Goal: Use online tool/utility: Utilize a website feature to perform a specific function

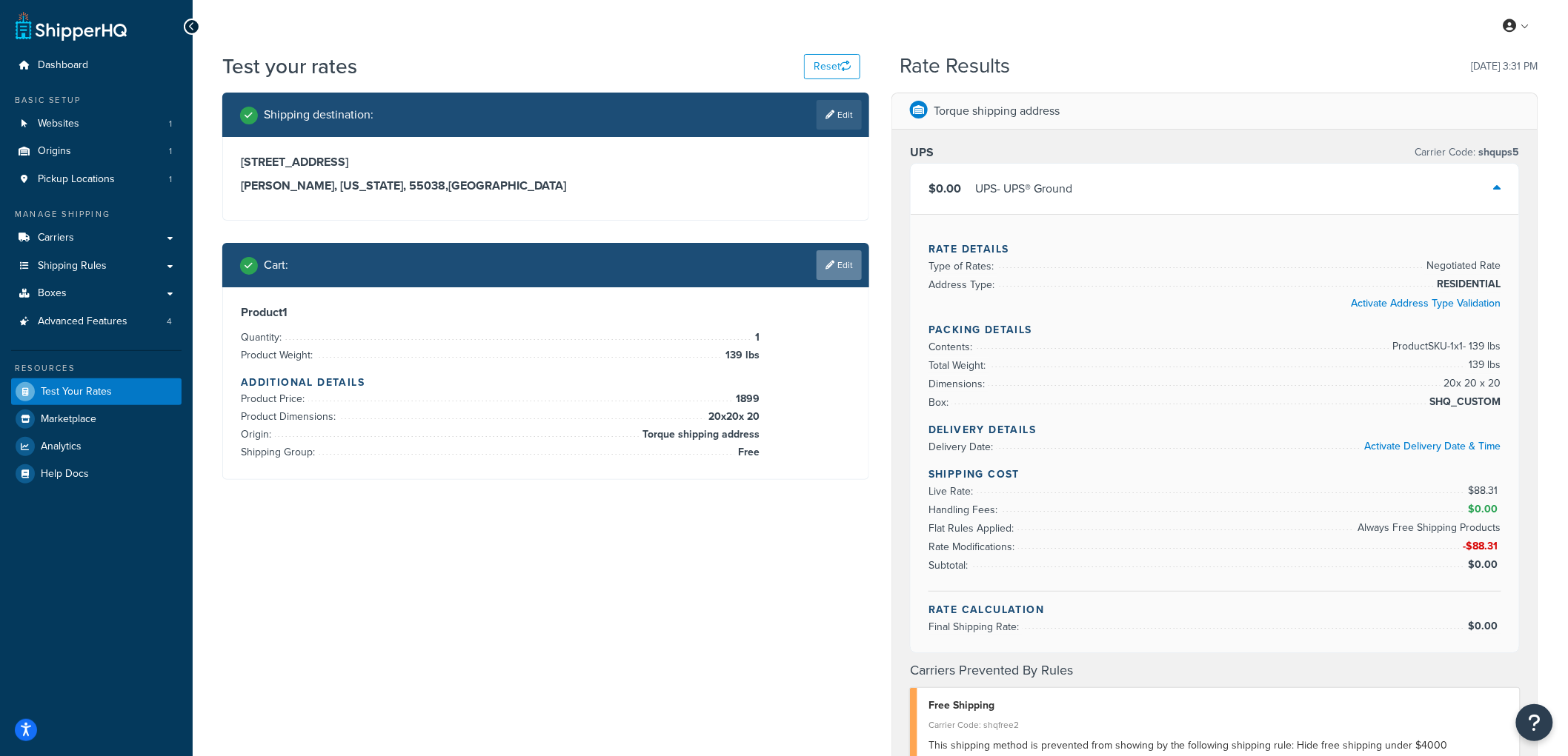
click at [838, 262] on link "Edit" at bounding box center [839, 265] width 45 height 30
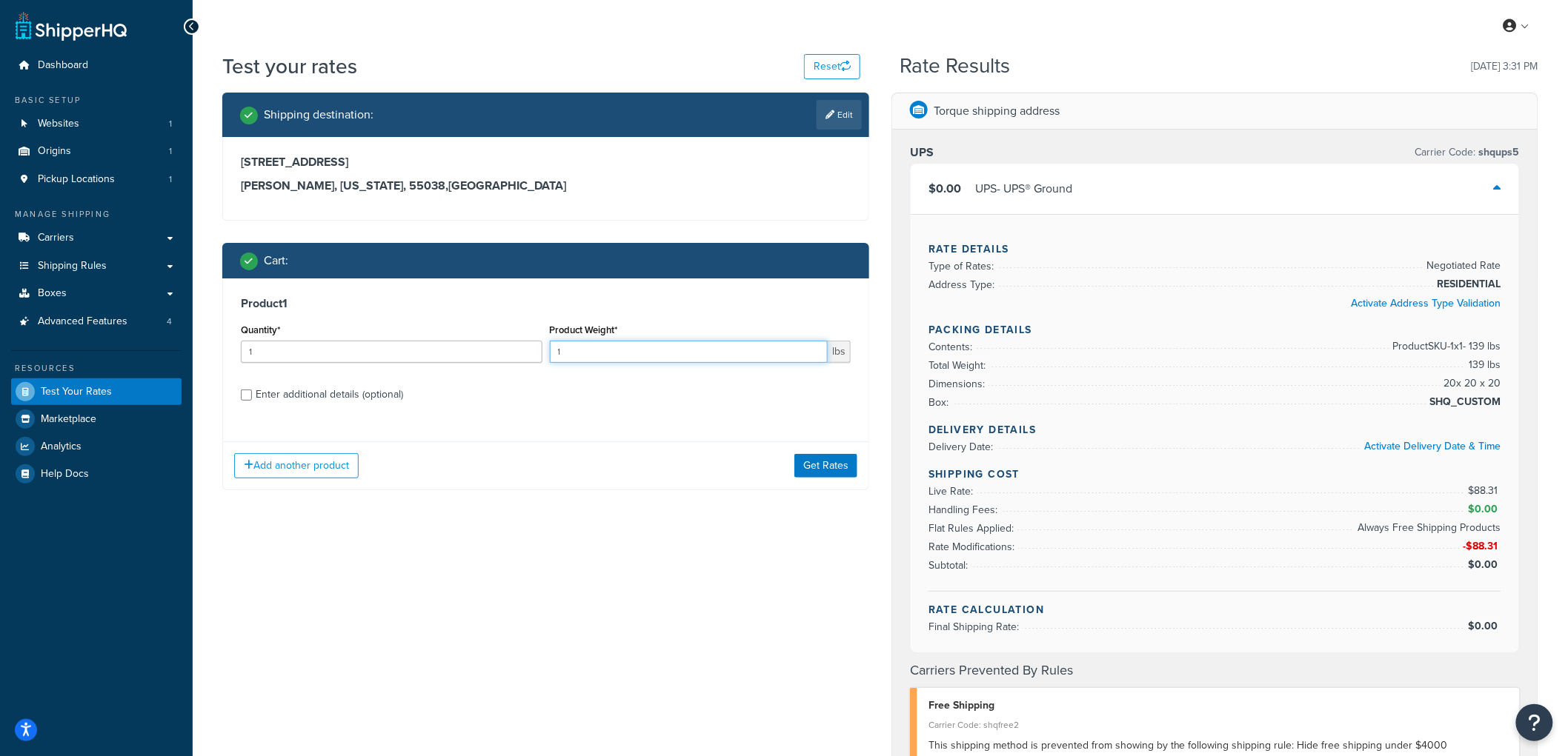
click at [620, 357] on input "1" at bounding box center [689, 352] width 278 height 22
drag, startPoint x: 620, startPoint y: 357, endPoint x: 536, endPoint y: 354, distance: 84.1
click at [537, 354] on div "Quantity* 1 Product Weight* 1 lbs" at bounding box center [545, 346] width 617 height 54
type input "0"
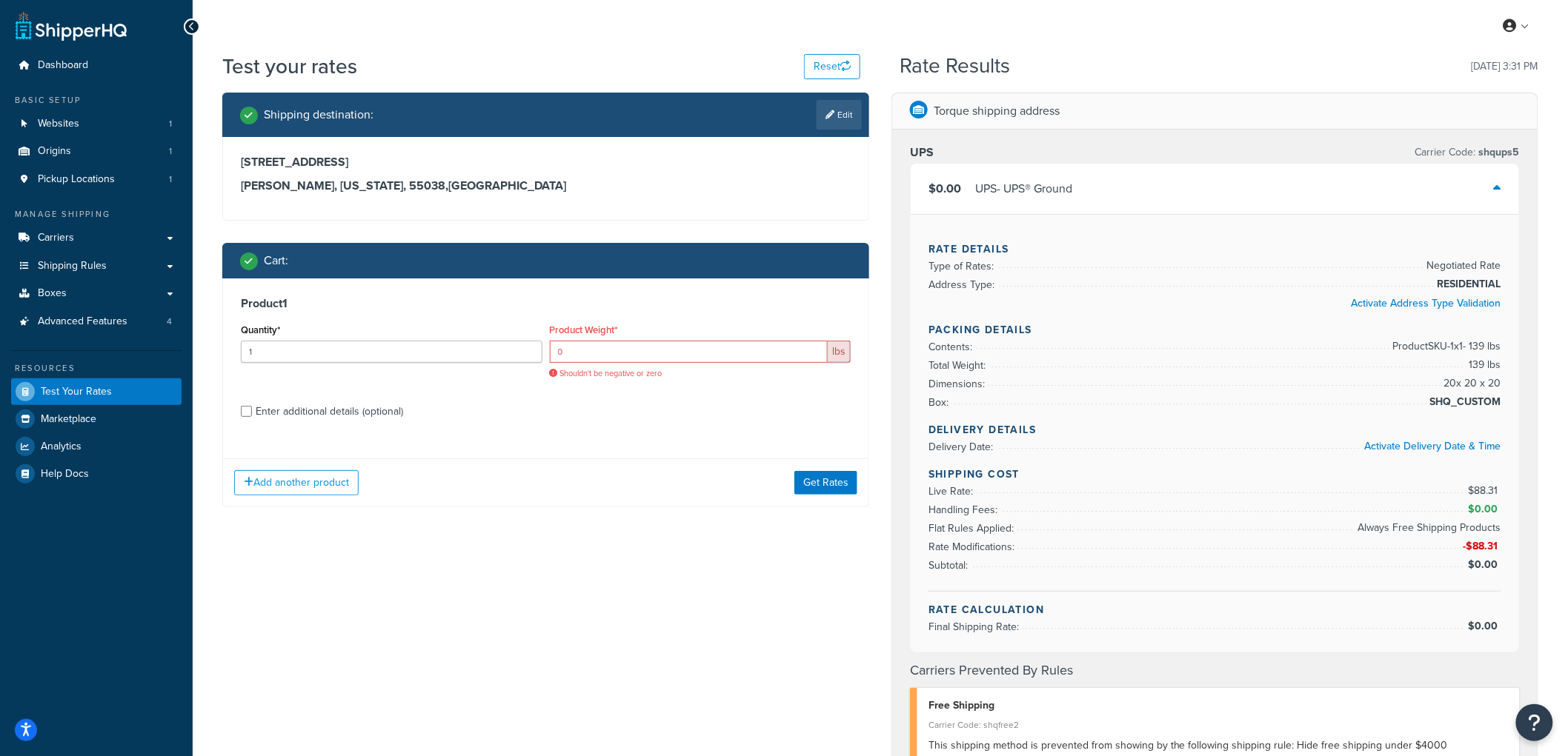
click at [605, 398] on label "Enter additional details (optional)" at bounding box center [553, 410] width 595 height 24
click at [252, 406] on input "Enter additional details (optional)" at bounding box center [246, 411] width 11 height 11
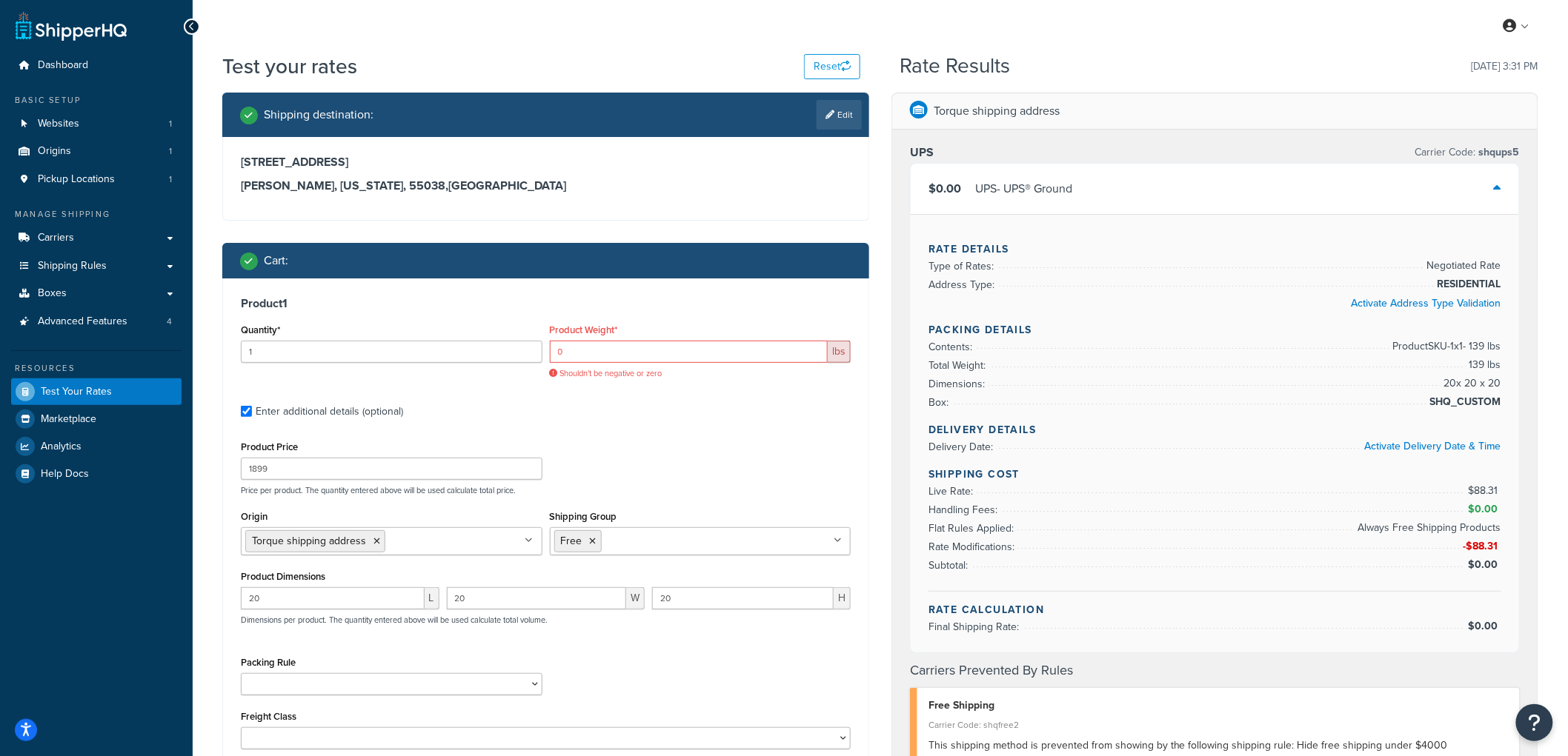
click at [355, 406] on div "Enter additional details (optional)" at bounding box center [329, 412] width 148 height 21
click at [252, 406] on input "Enter additional details (optional)" at bounding box center [246, 411] width 11 height 11
checkbox input "false"
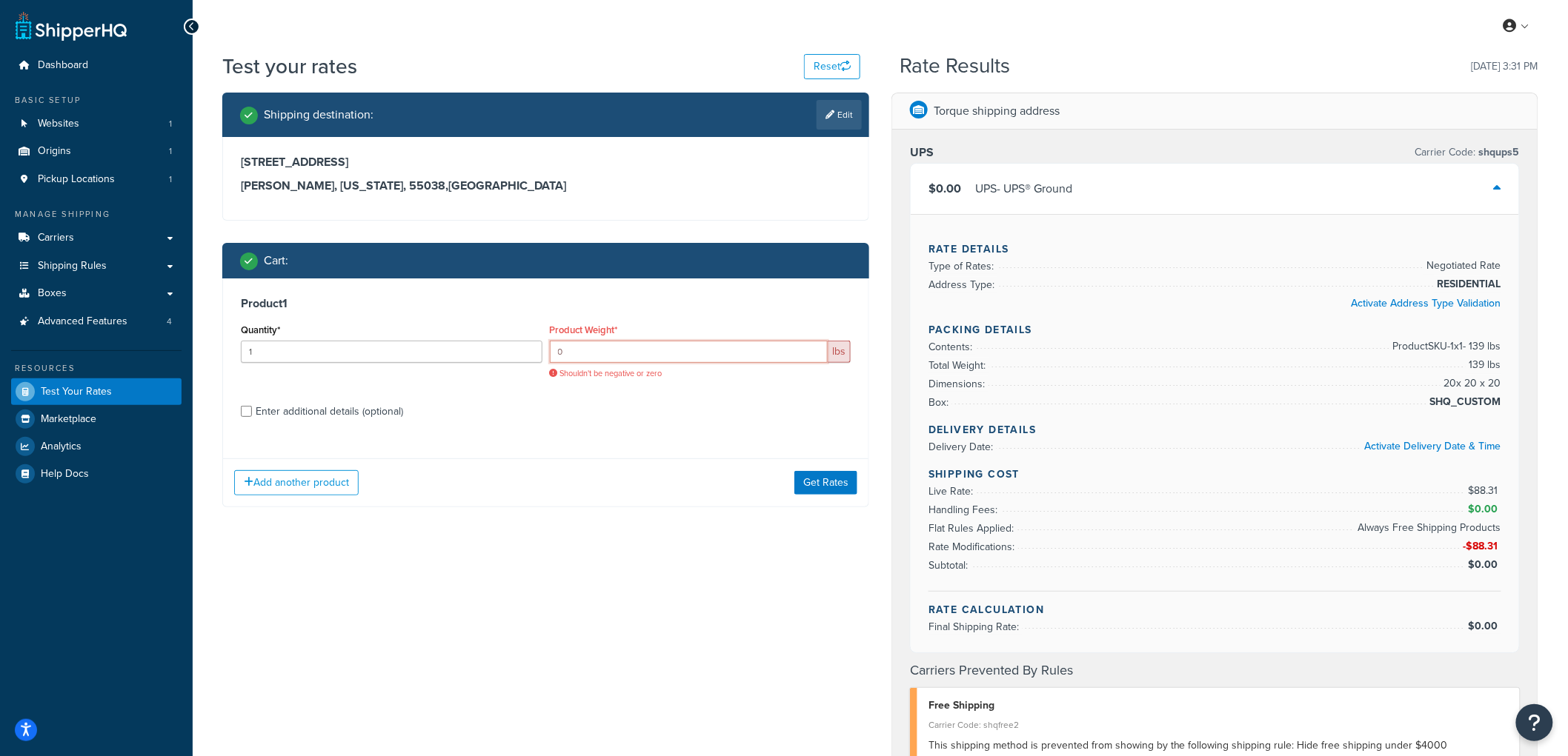
click at [612, 349] on input "0" at bounding box center [689, 352] width 278 height 22
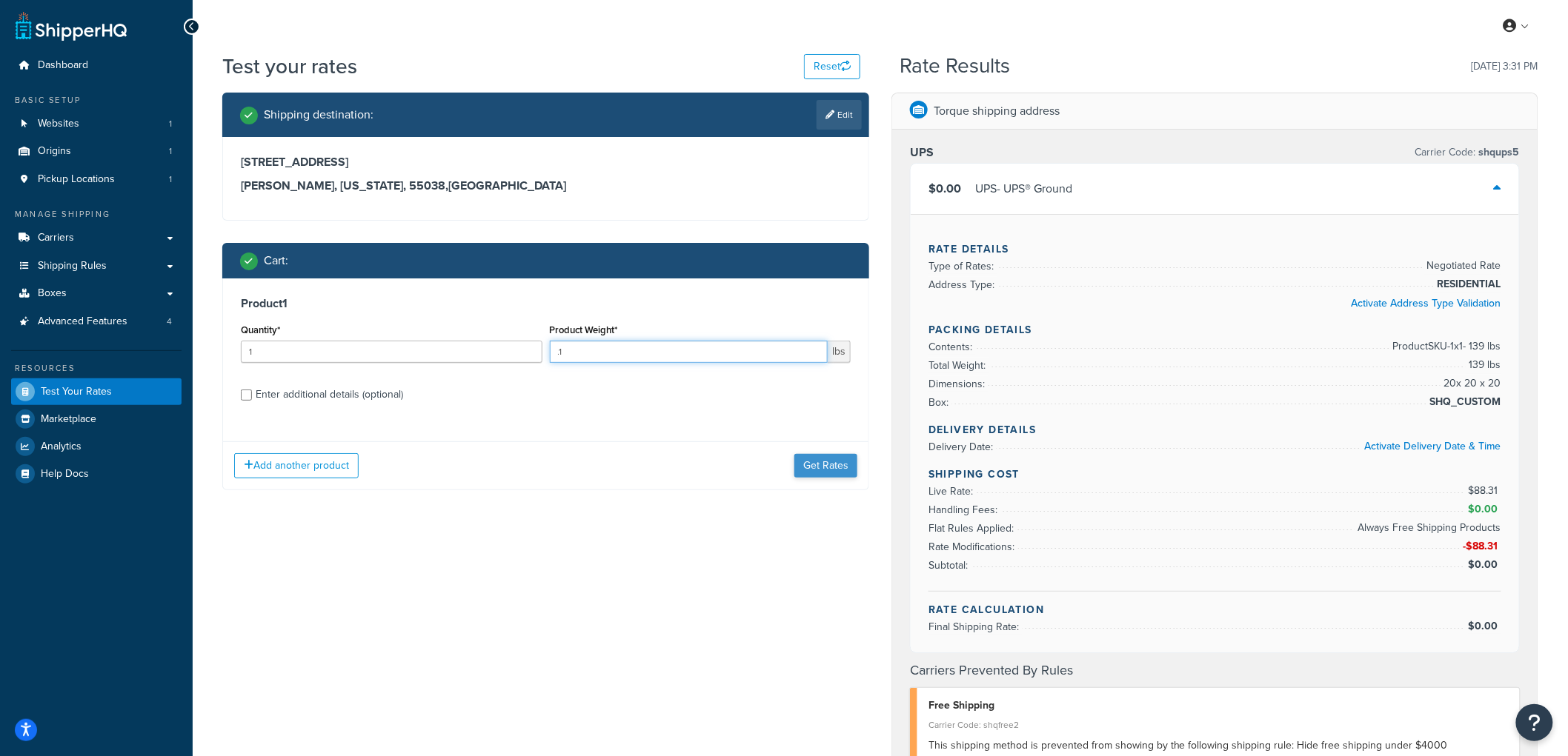
type input ".1"
click at [796, 460] on button "Get Rates" at bounding box center [825, 466] width 63 height 24
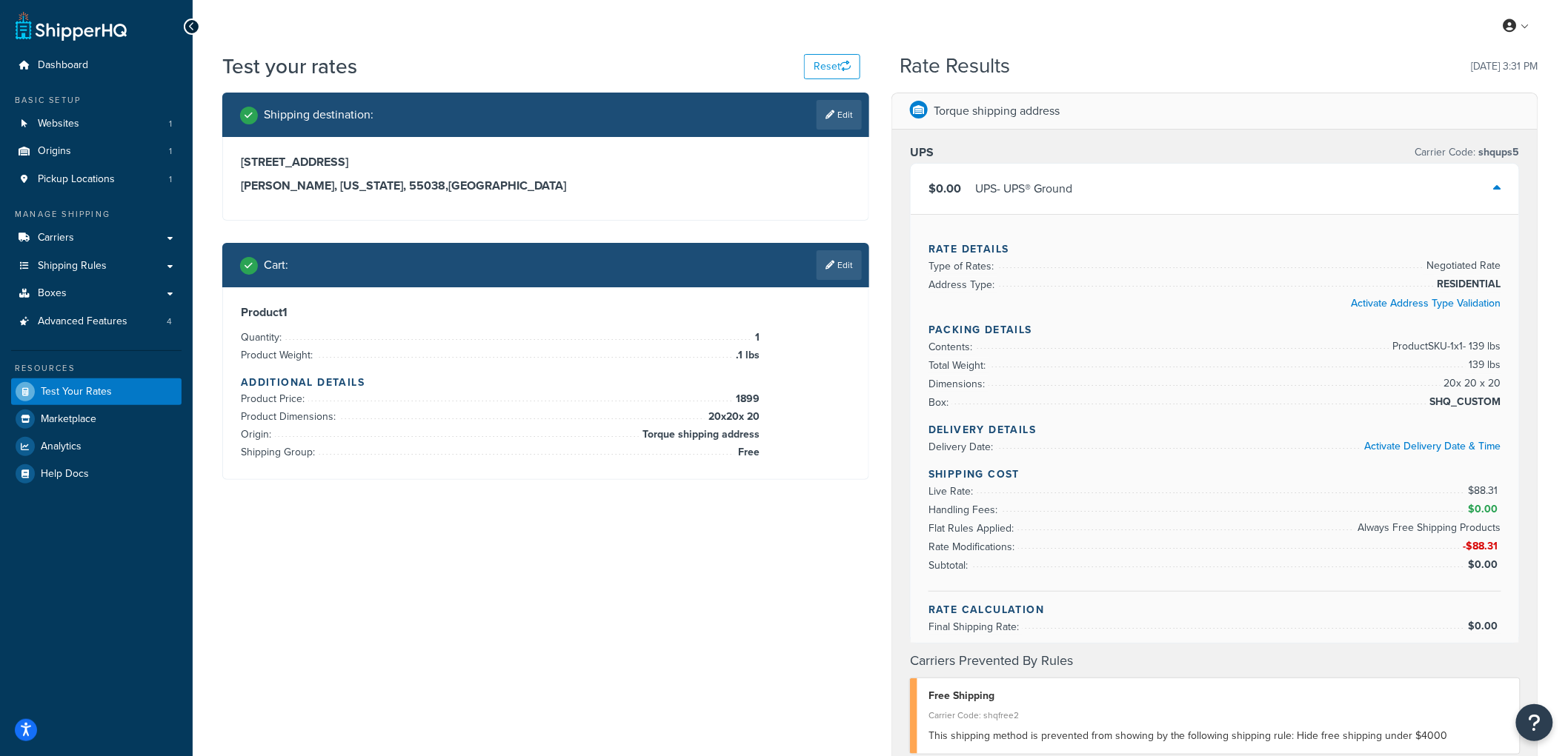
click at [804, 479] on div at bounding box center [546, 479] width 646 height 0
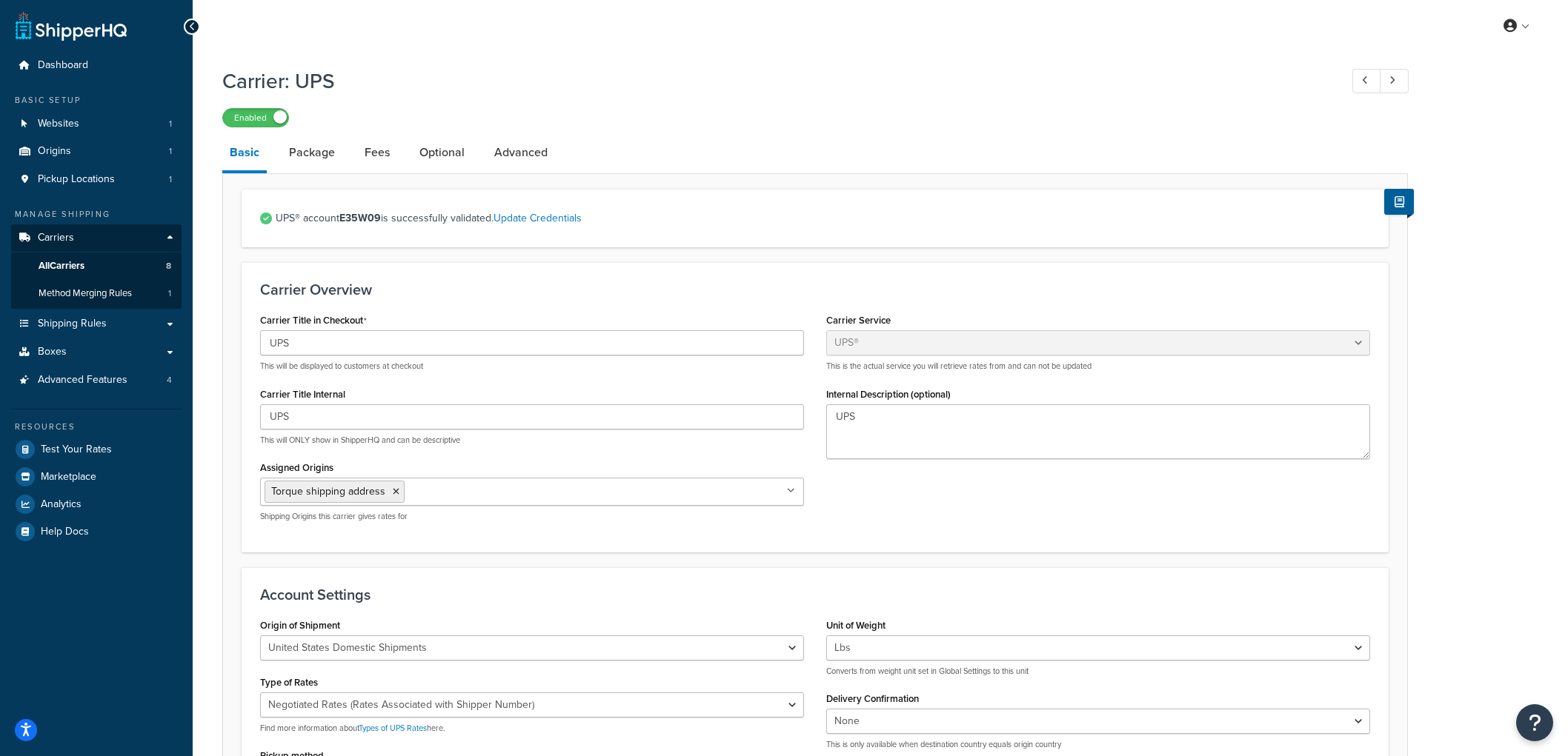
select select "ups"
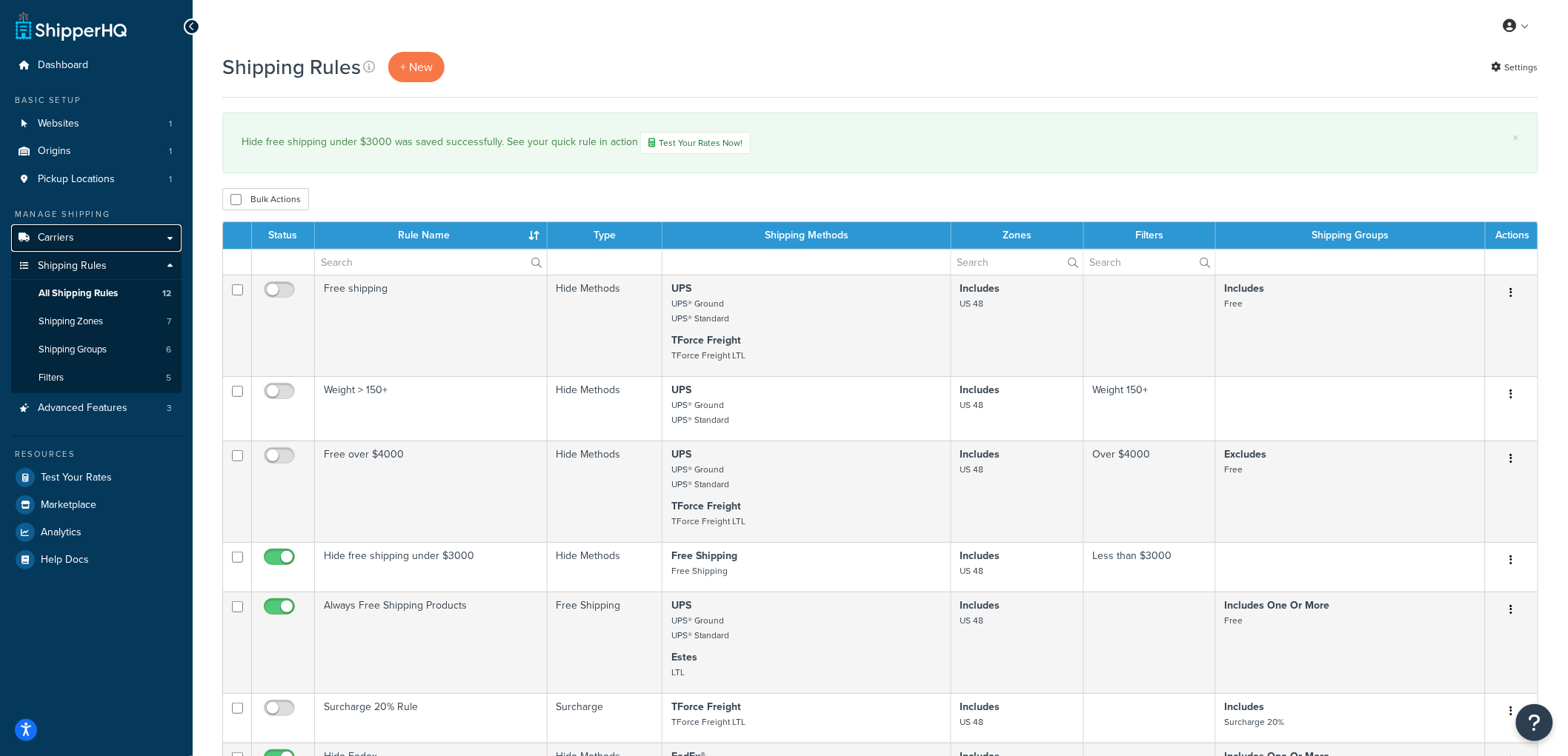
click at [113, 239] on link "Carriers" at bounding box center [96, 238] width 171 height 27
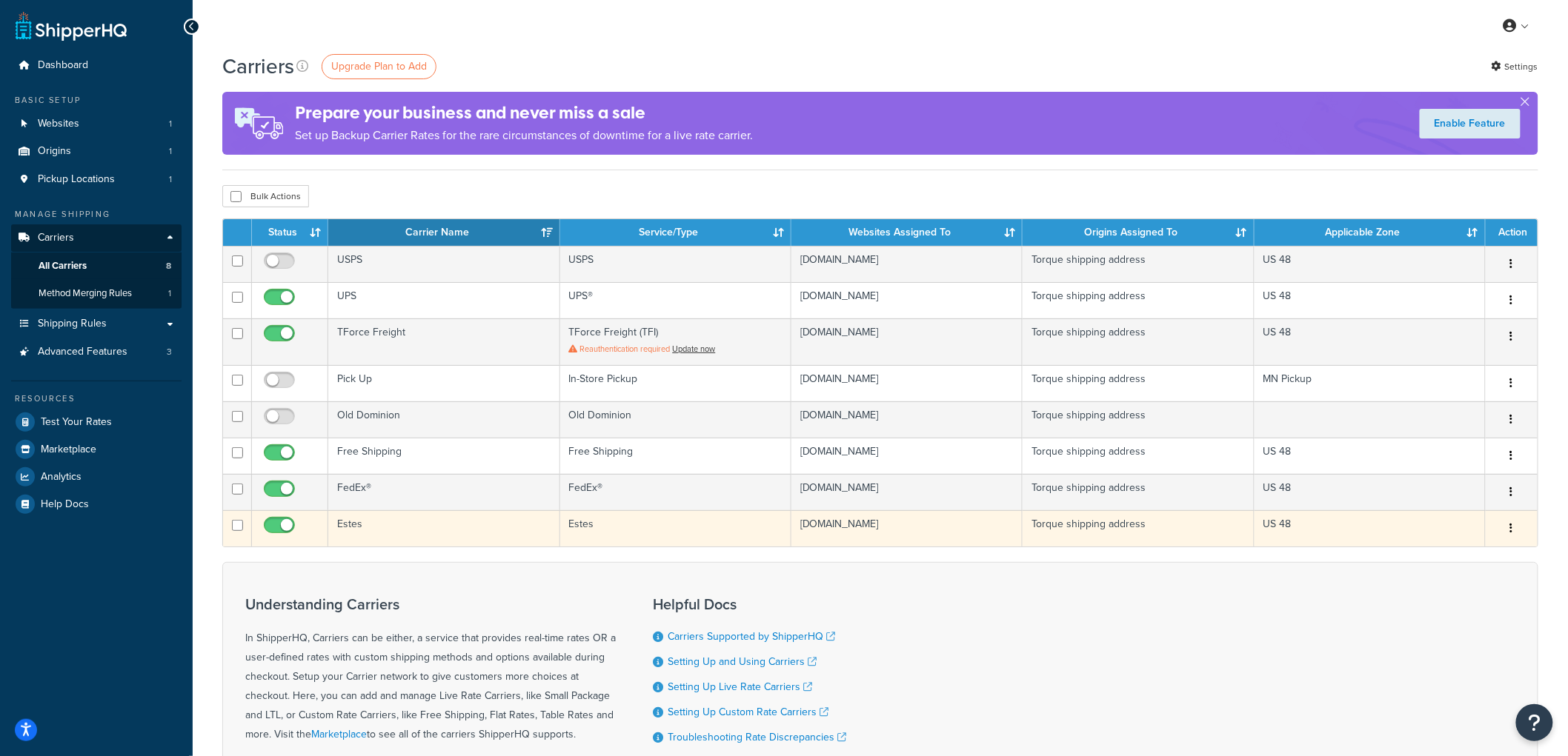
click at [1508, 524] on button "button" at bounding box center [1512, 529] width 21 height 24
click at [1491, 556] on link "Edit" at bounding box center [1452, 559] width 117 height 30
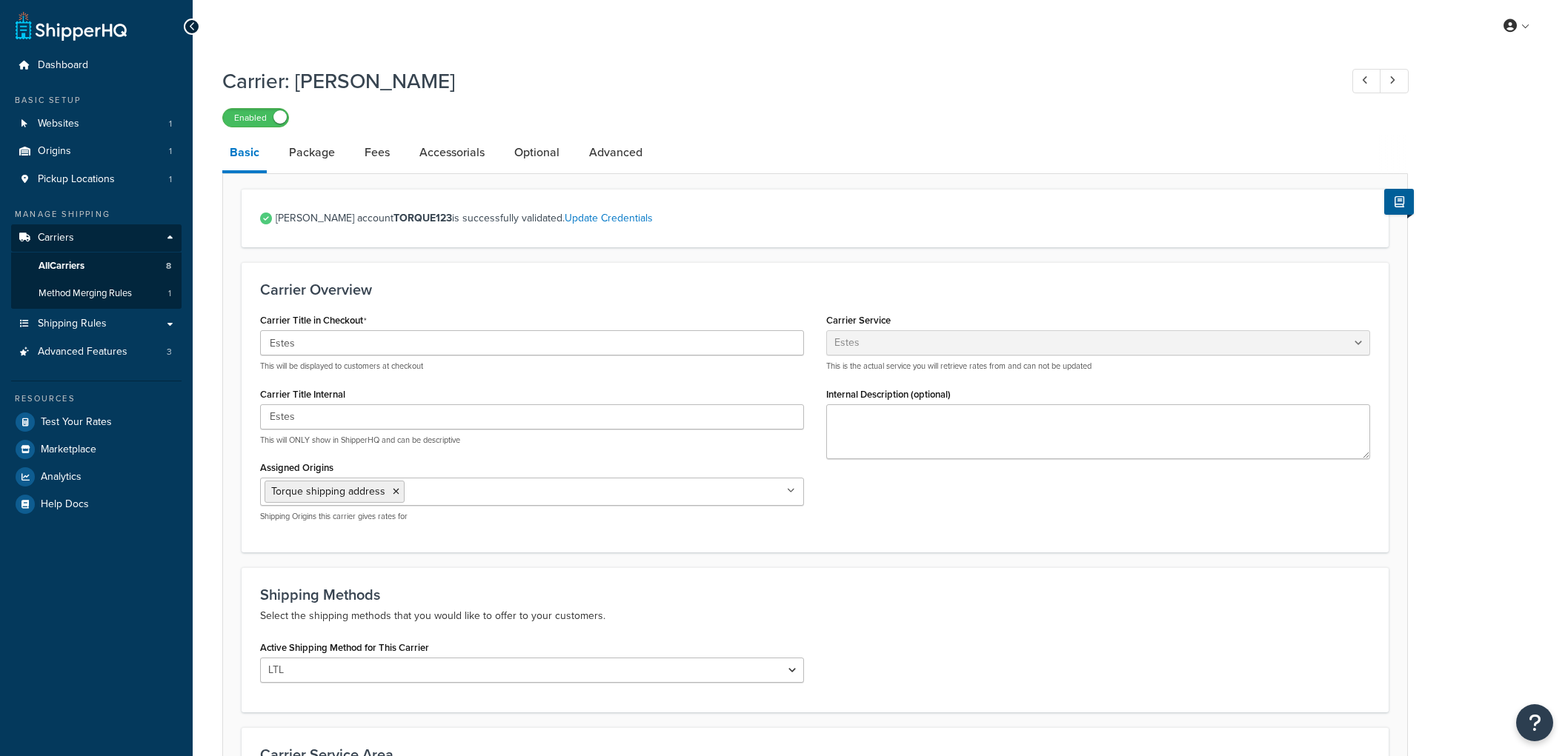
select select "estesFreight"
click at [344, 341] on input "Estes" at bounding box center [531, 343] width 544 height 25
drag, startPoint x: 304, startPoint y: 341, endPoint x: 197, endPoint y: 330, distance: 107.6
click at [197, 330] on div "Carrier: Estes Enabled Basic Package Fees Accessorials Optional Advanced Estes …" at bounding box center [880, 519] width 1375 height 920
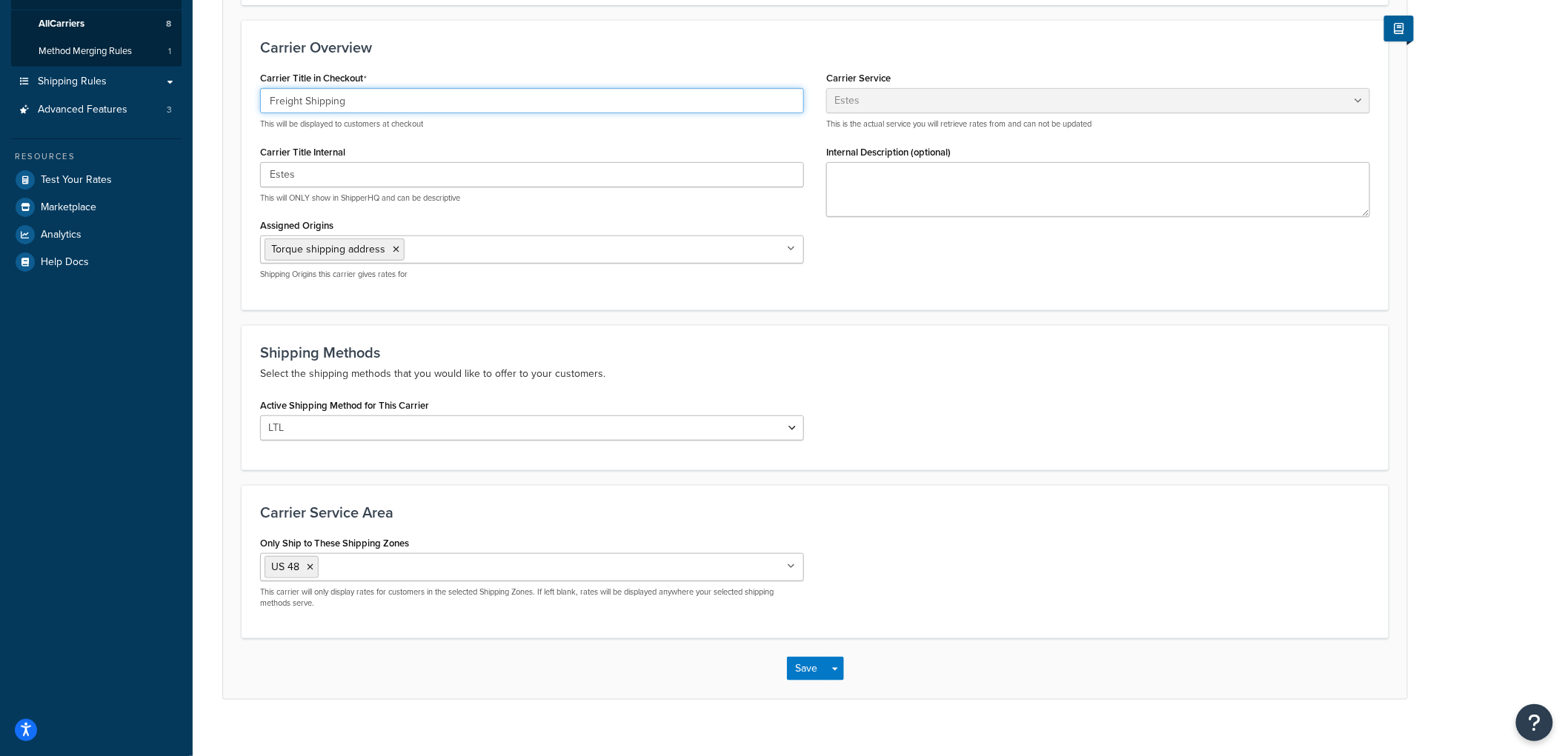
scroll to position [260, 0]
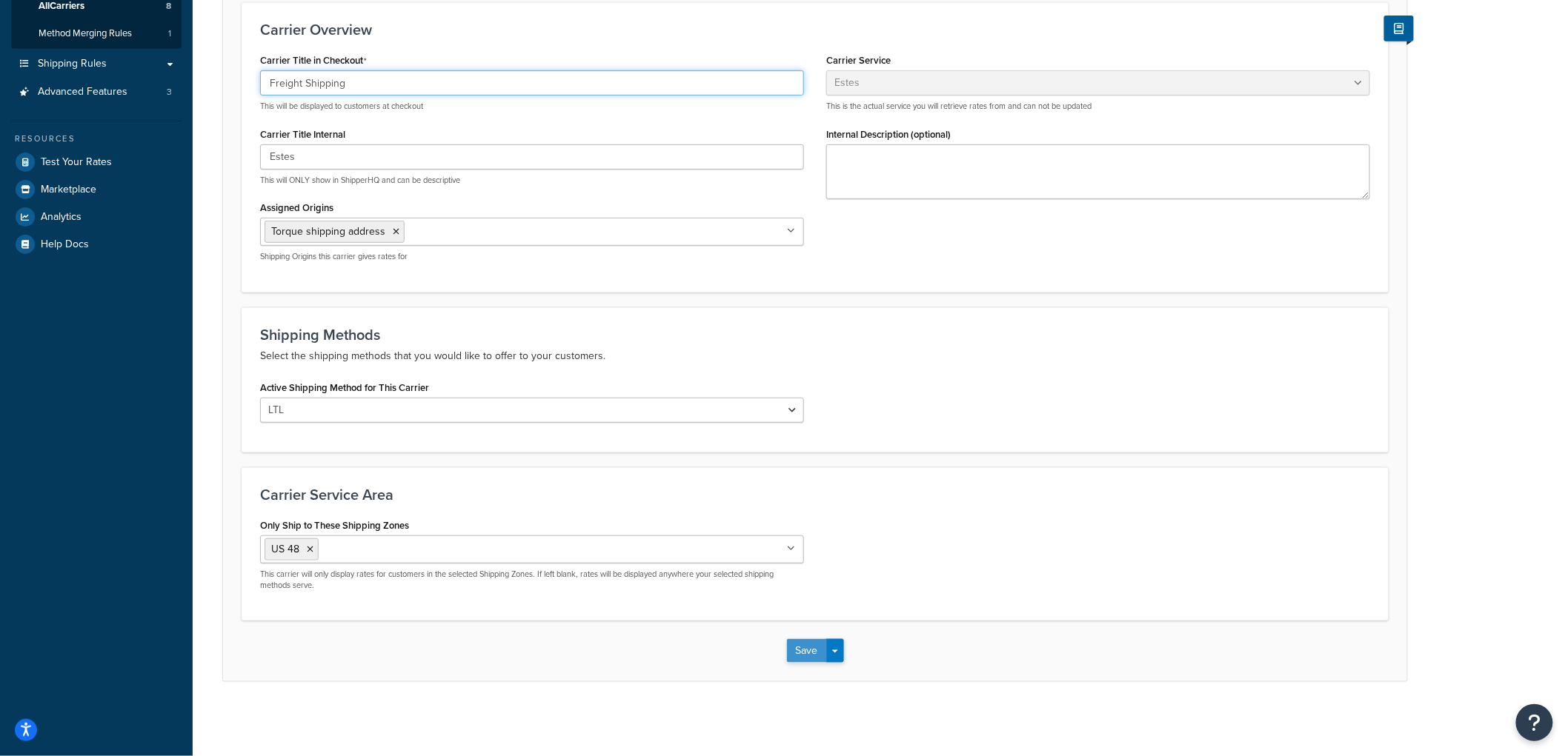
type input "Freight Shipping"
click at [800, 646] on button "Save" at bounding box center [807, 651] width 40 height 24
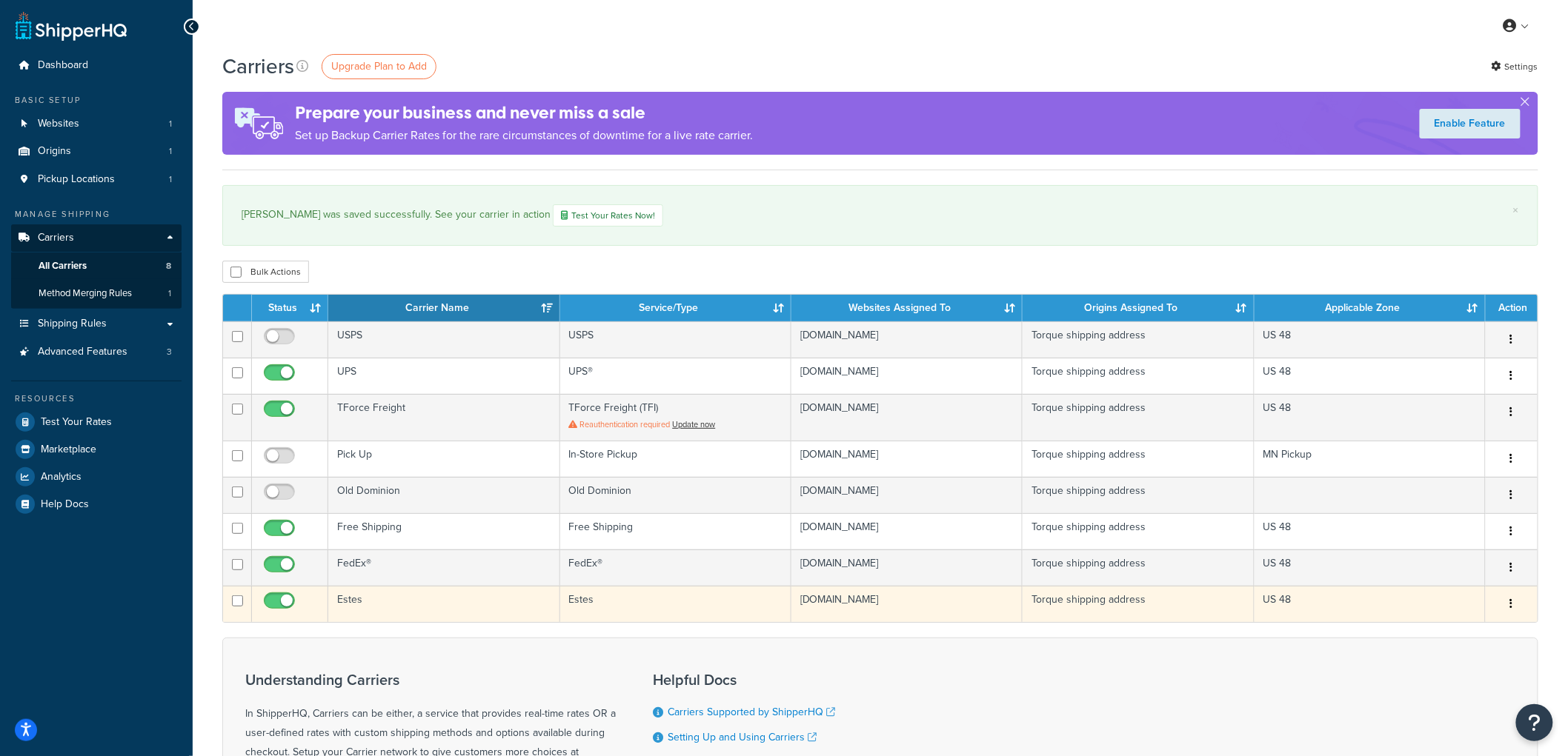
click at [357, 602] on td "Estes" at bounding box center [443, 604] width 231 height 36
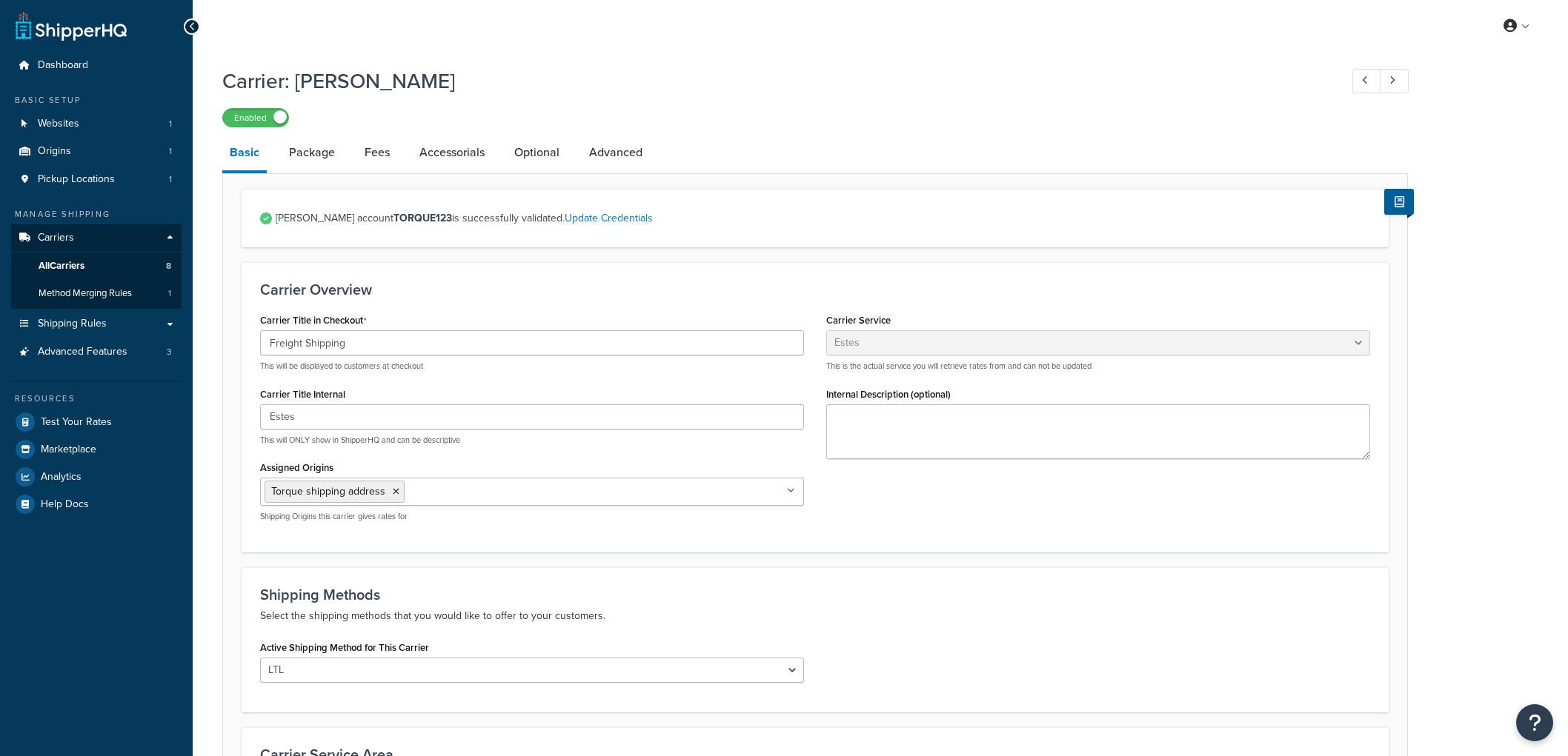
select select "estesFreight"
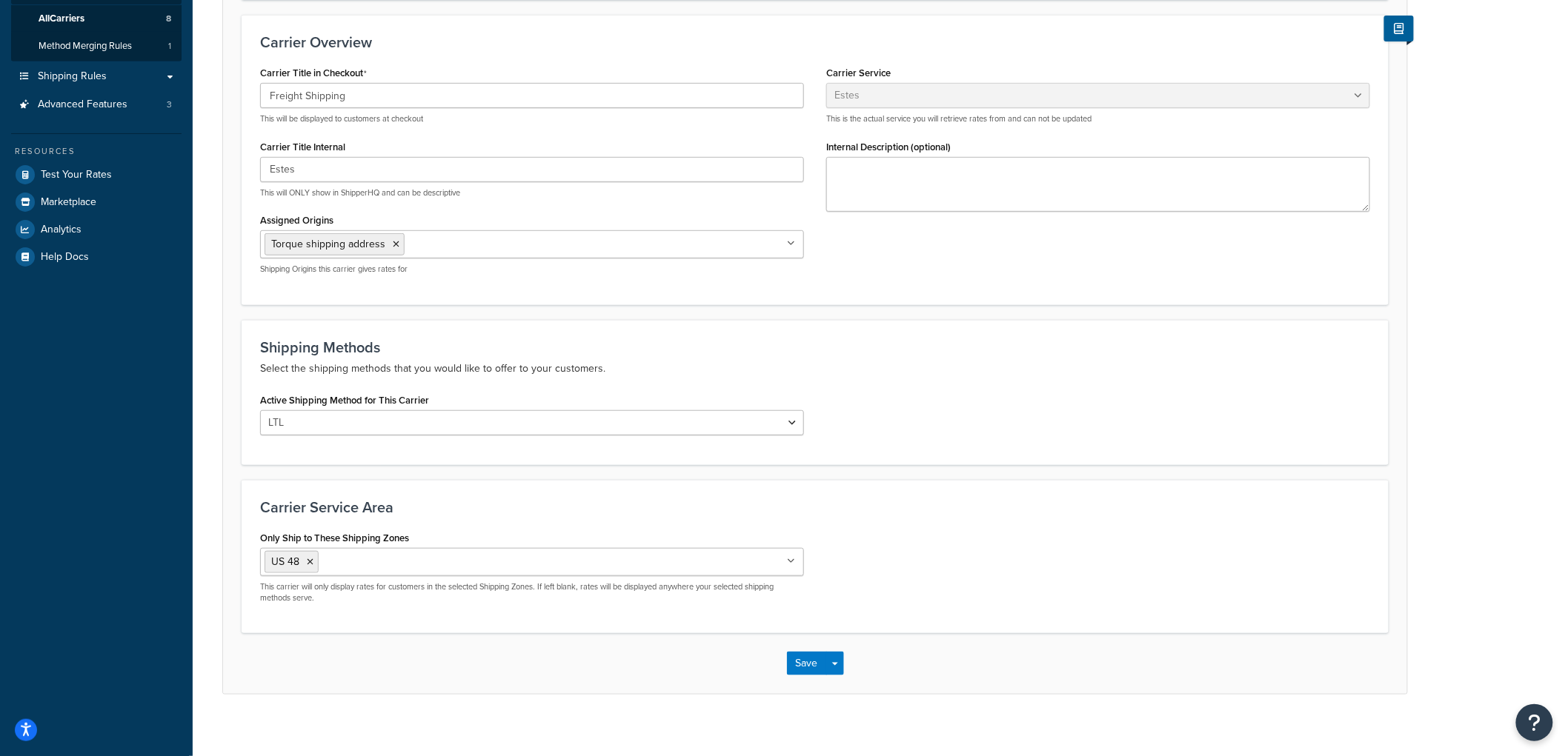
scroll to position [260, 0]
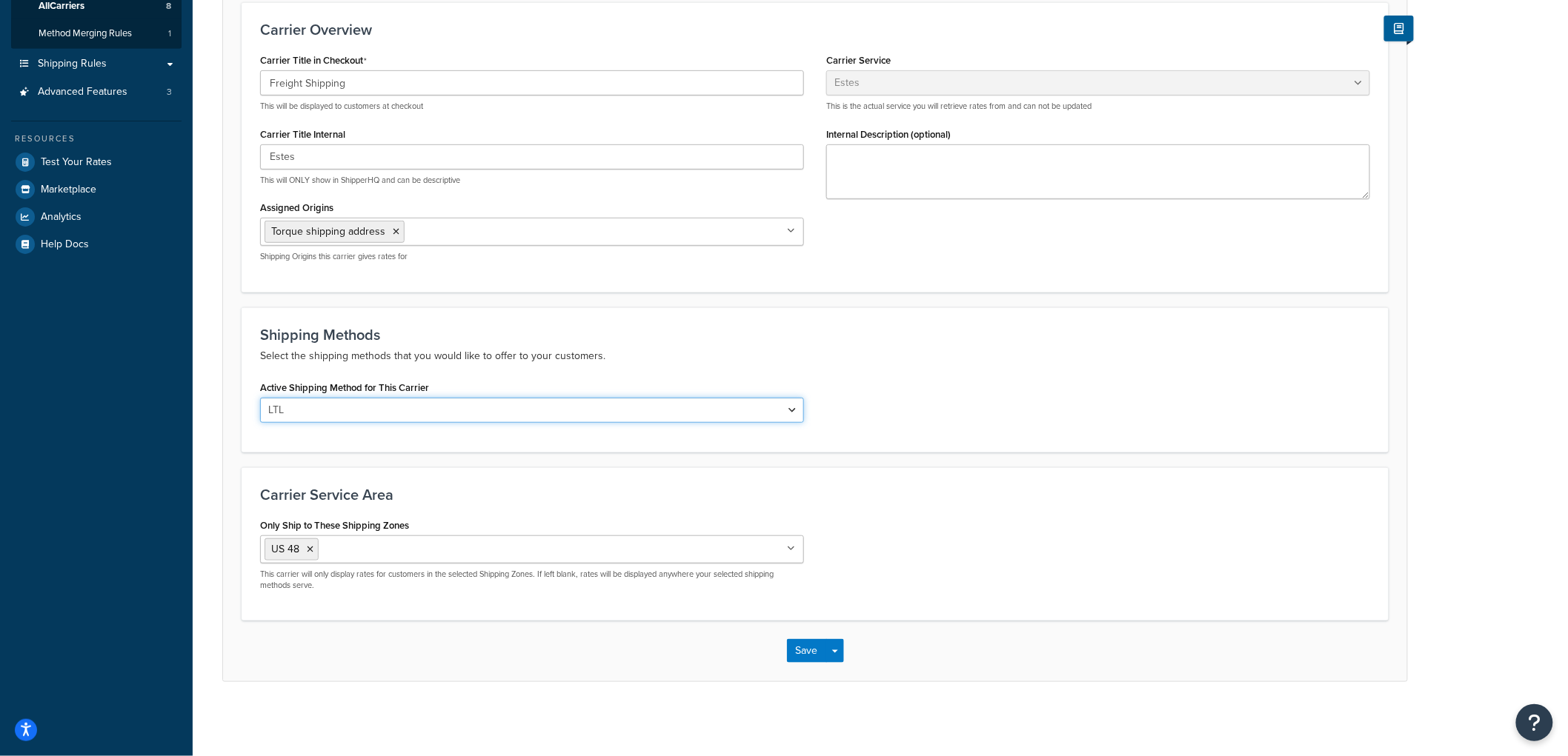
click at [443, 415] on select "LTL" at bounding box center [531, 410] width 544 height 25
click at [1019, 404] on div "Active Shipping Method for This Carrier LTL" at bounding box center [815, 405] width 1132 height 57
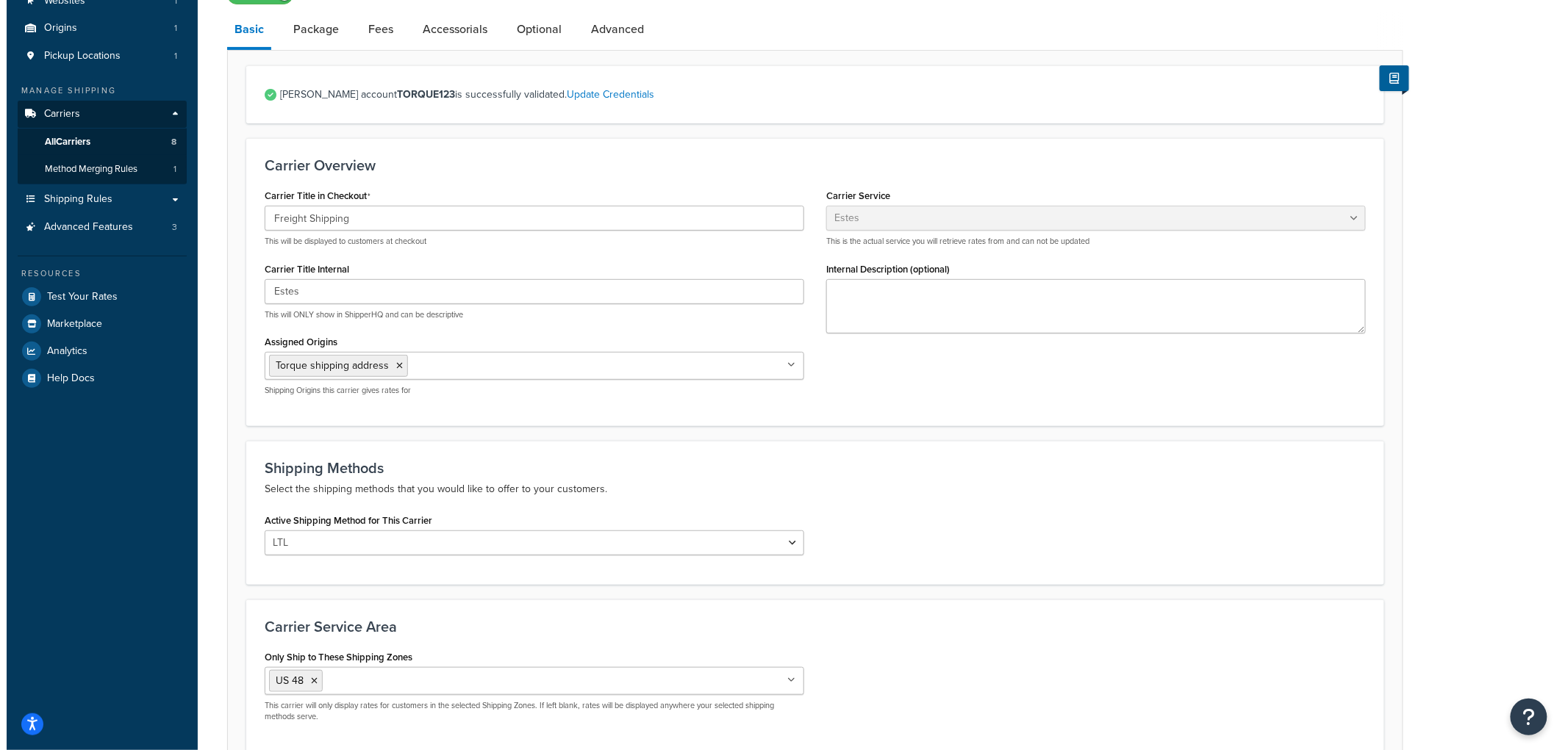
scroll to position [0, 0]
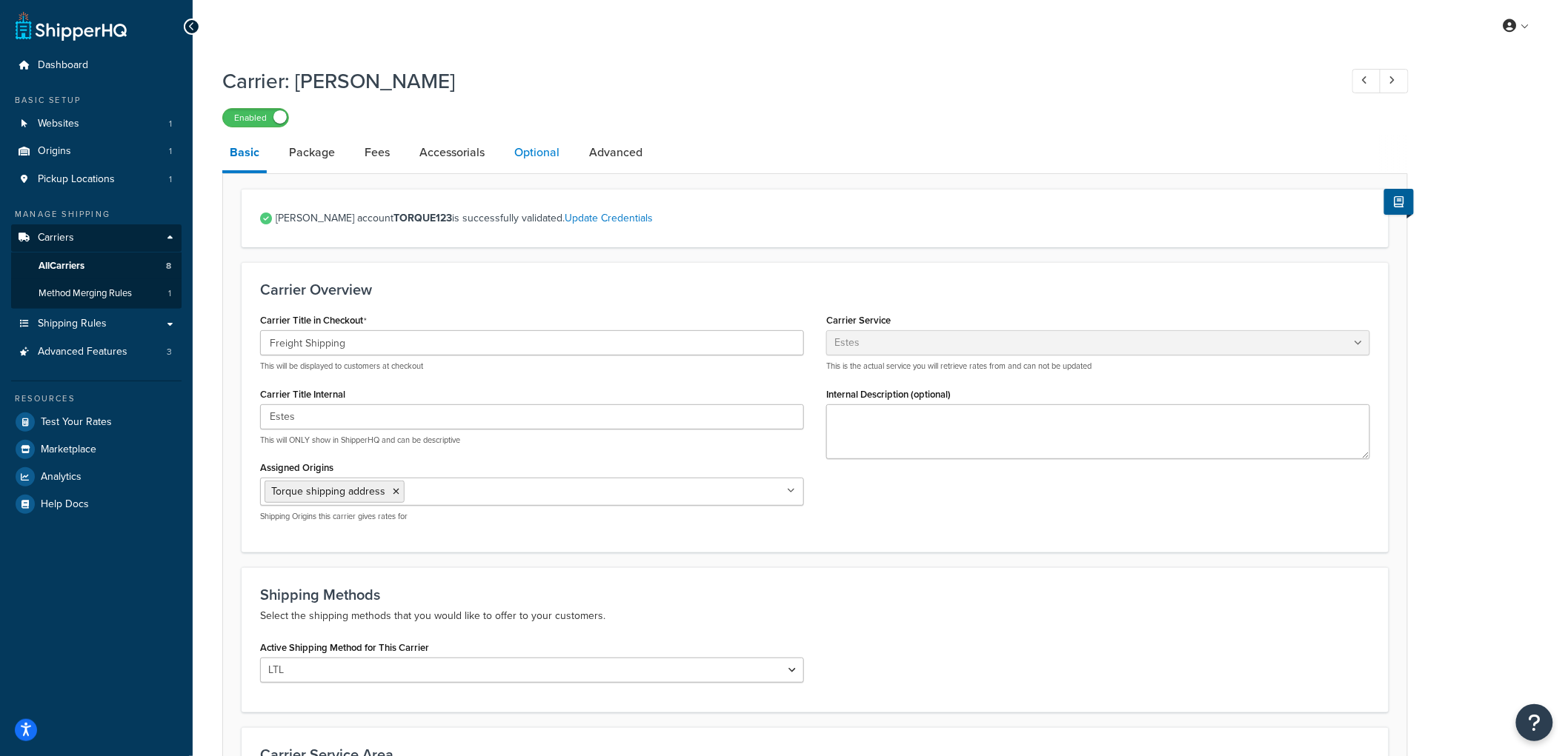
click at [530, 154] on link "Optional" at bounding box center [537, 153] width 60 height 36
select select "55"
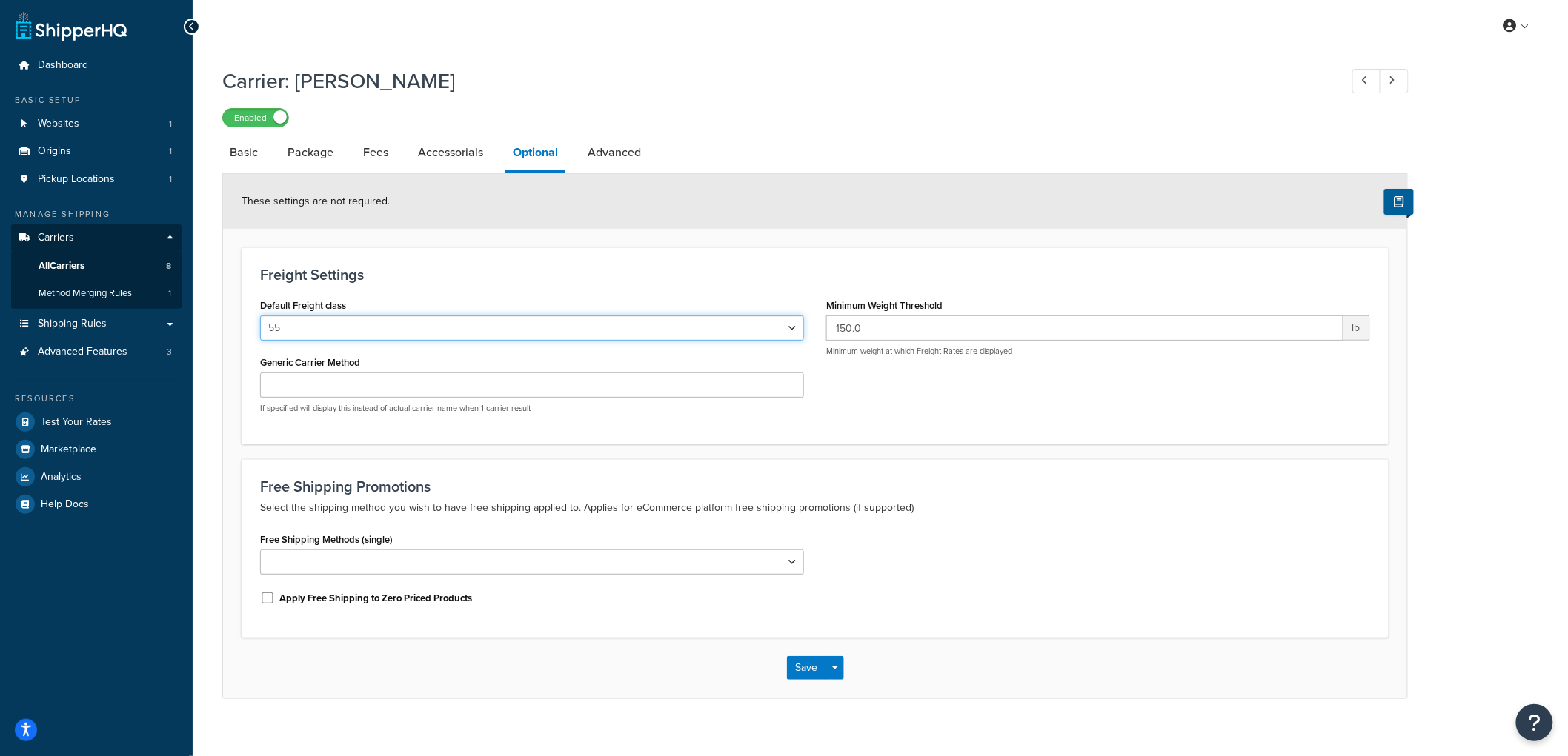
click at [693, 322] on select "50 55 60 65 70 77.5 85 92.5 100 110 125 150 175 200 250 300 400 500" at bounding box center [531, 328] width 544 height 25
click at [706, 278] on h3 "Freight Settings" at bounding box center [815, 275] width 1110 height 16
click at [594, 151] on link "Advanced" at bounding box center [614, 153] width 68 height 36
select select "false"
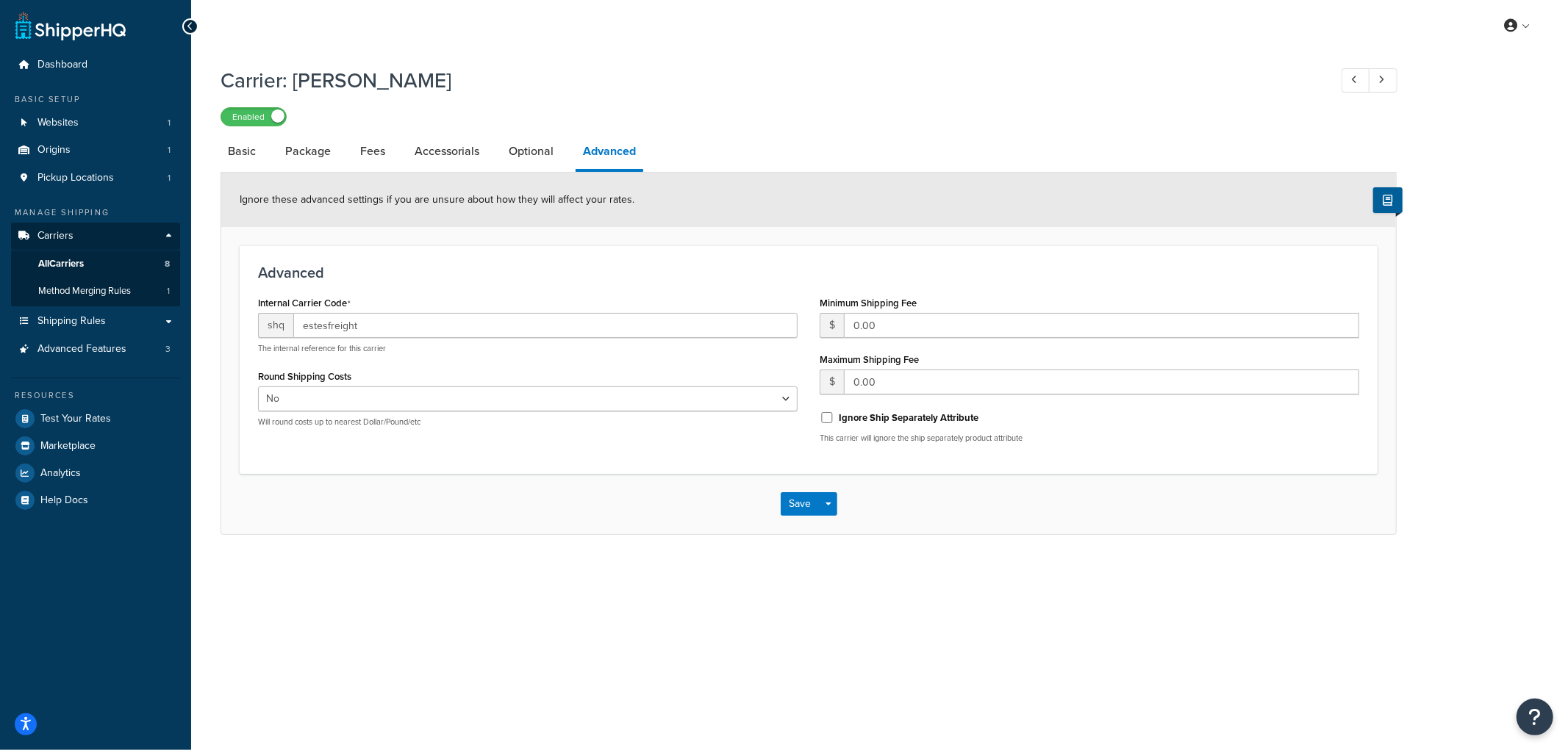
click at [532, 576] on div "My Profile Billing Global Settings Contact Us Logout Carrier: [PERSON_NAME] Ena…" at bounding box center [880, 375] width 1377 height 750
click at [744, 110] on div "Enabled" at bounding box center [808, 116] width 1176 height 21
click at [425, 586] on div "My Profile Billing Global Settings Contact Us Logout Carrier: [PERSON_NAME] Ena…" at bounding box center [880, 375] width 1377 height 750
click at [79, 316] on span "Shipping Rules" at bounding box center [71, 321] width 68 height 13
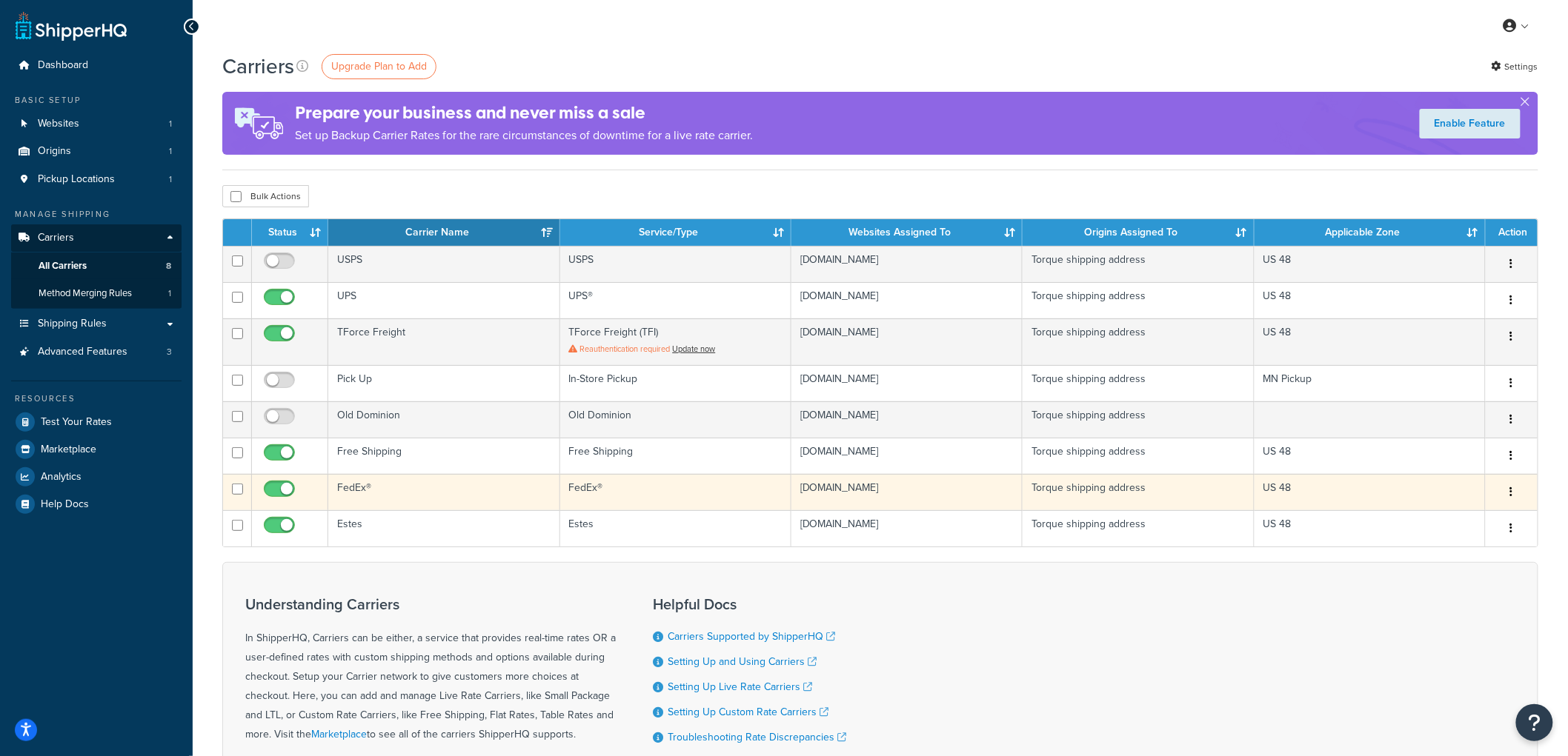
click at [359, 485] on td "FedEx®" at bounding box center [443, 492] width 231 height 36
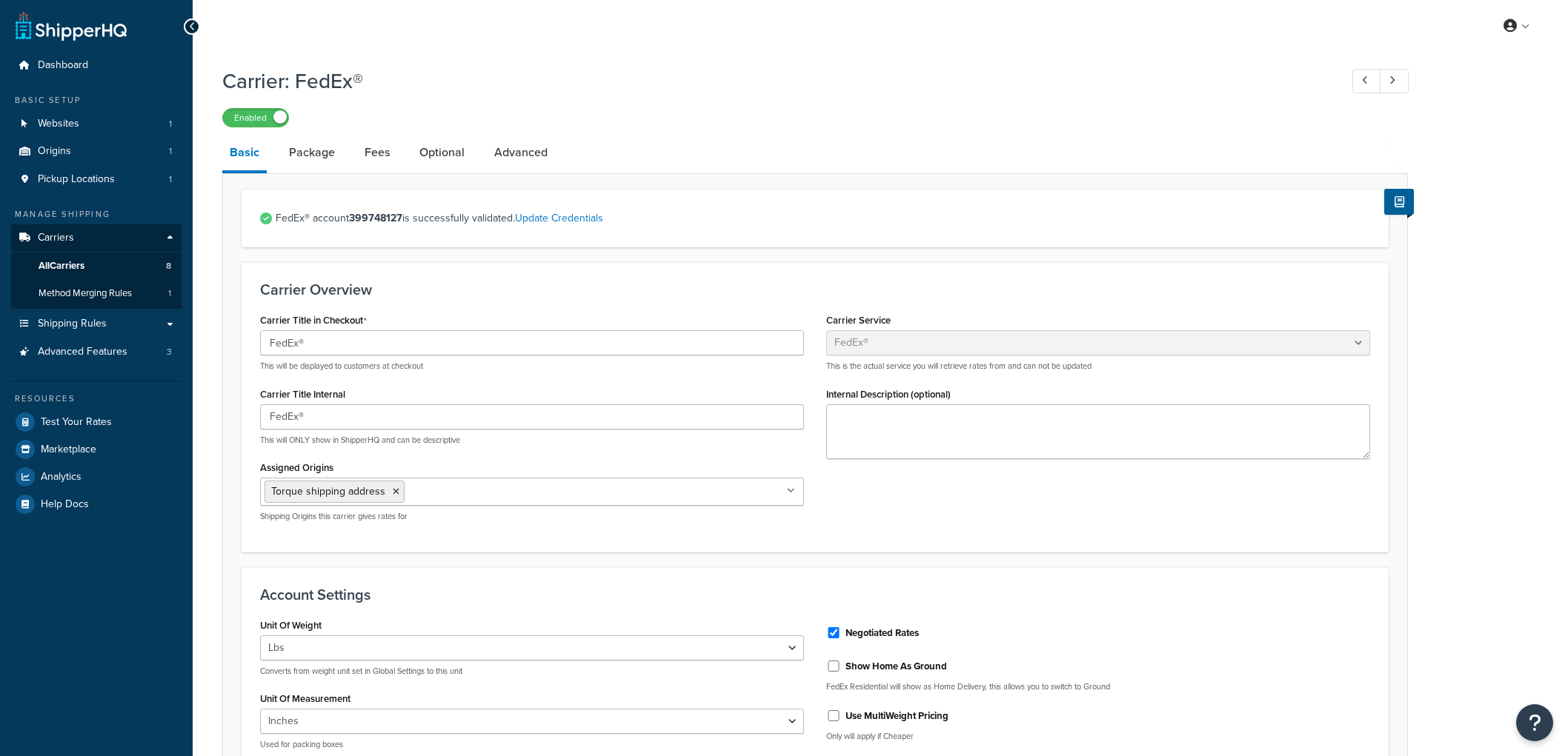
select select "fedEx"
select select "REGULAR_PICKUP"
select select "YOUR_PACKAGING"
click at [433, 148] on link "Optional" at bounding box center [442, 153] width 60 height 36
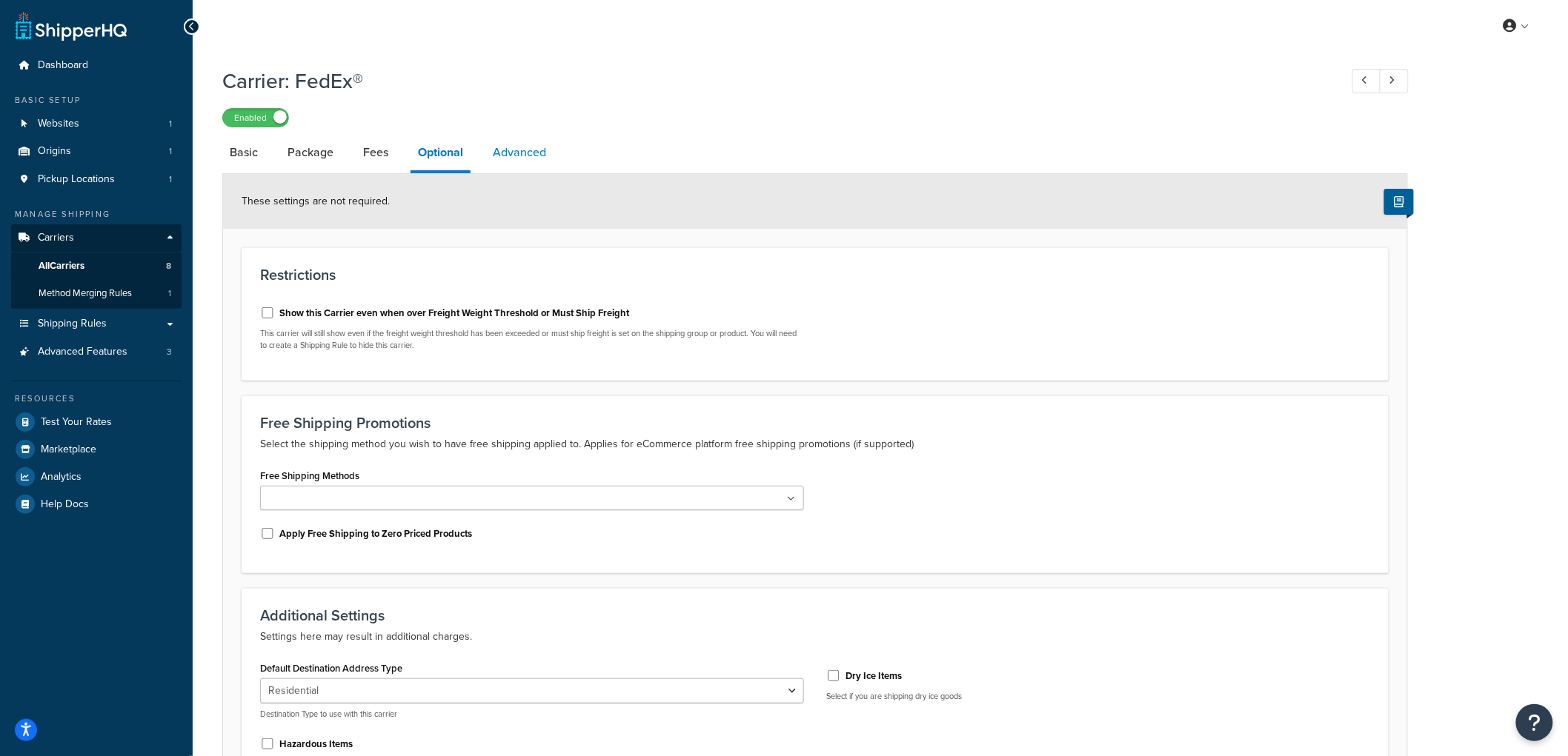
click at [519, 156] on link "Advanced" at bounding box center [519, 153] width 68 height 36
select select "false"
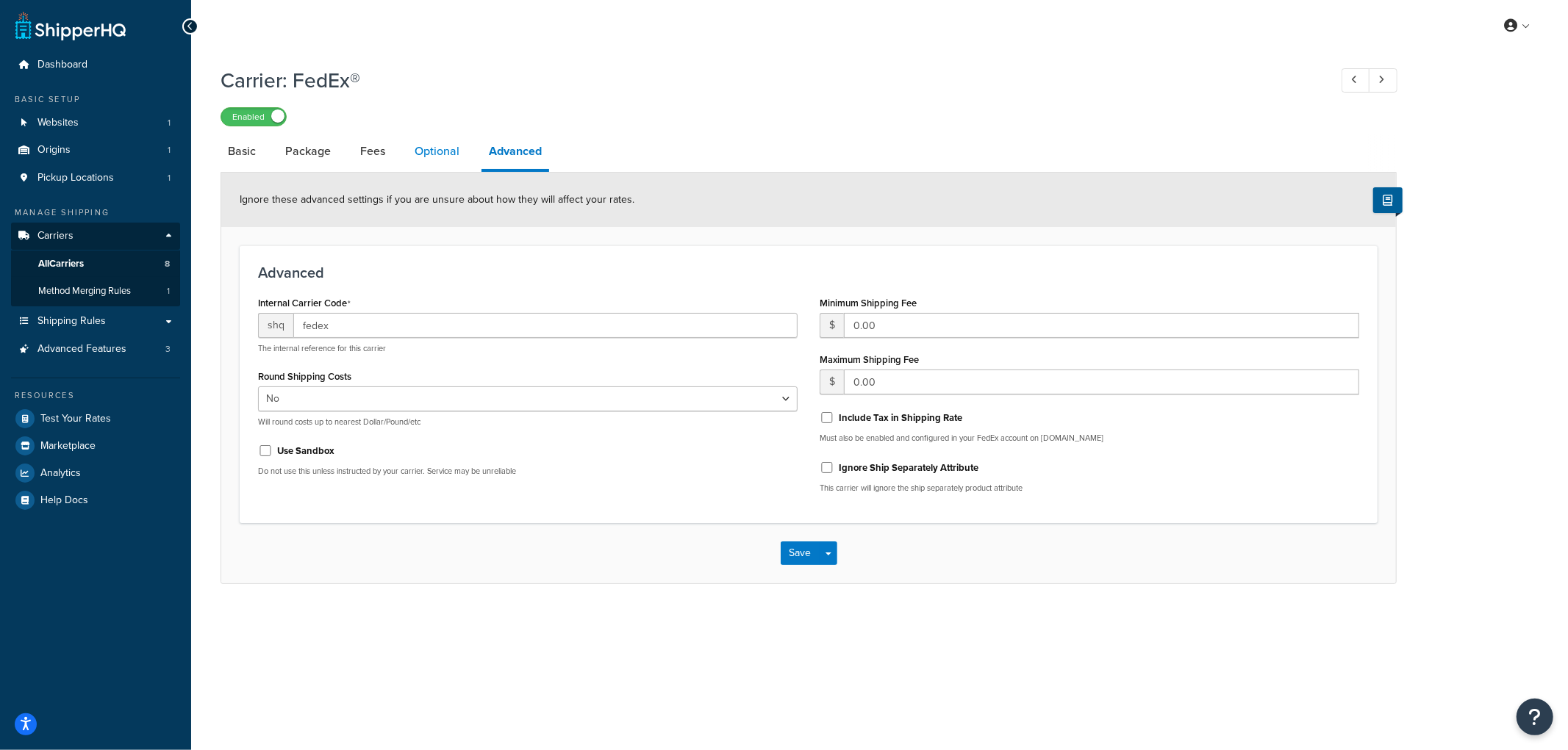
click at [453, 156] on link "Optional" at bounding box center [437, 152] width 60 height 35
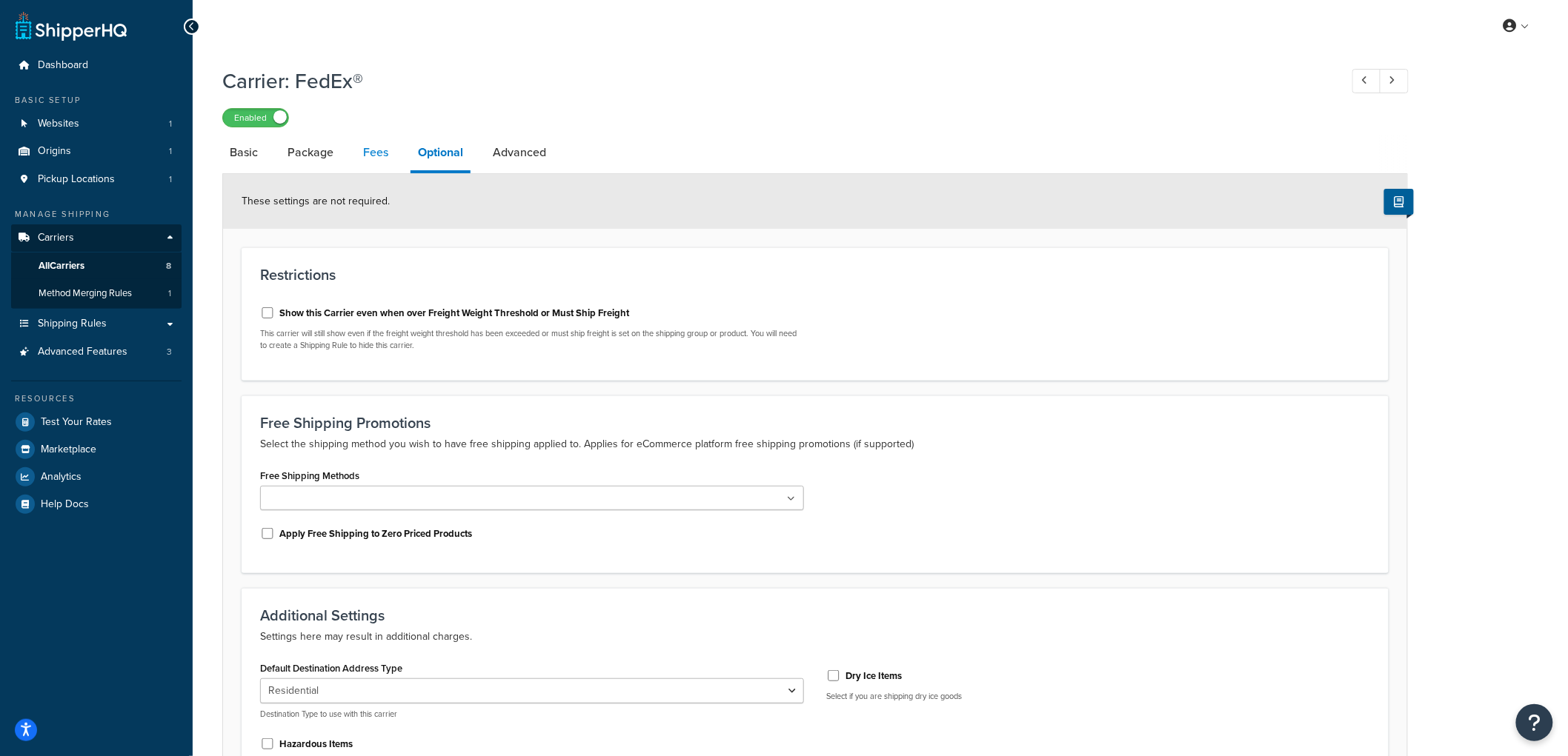
click at [381, 157] on link "Fees" at bounding box center [375, 153] width 40 height 36
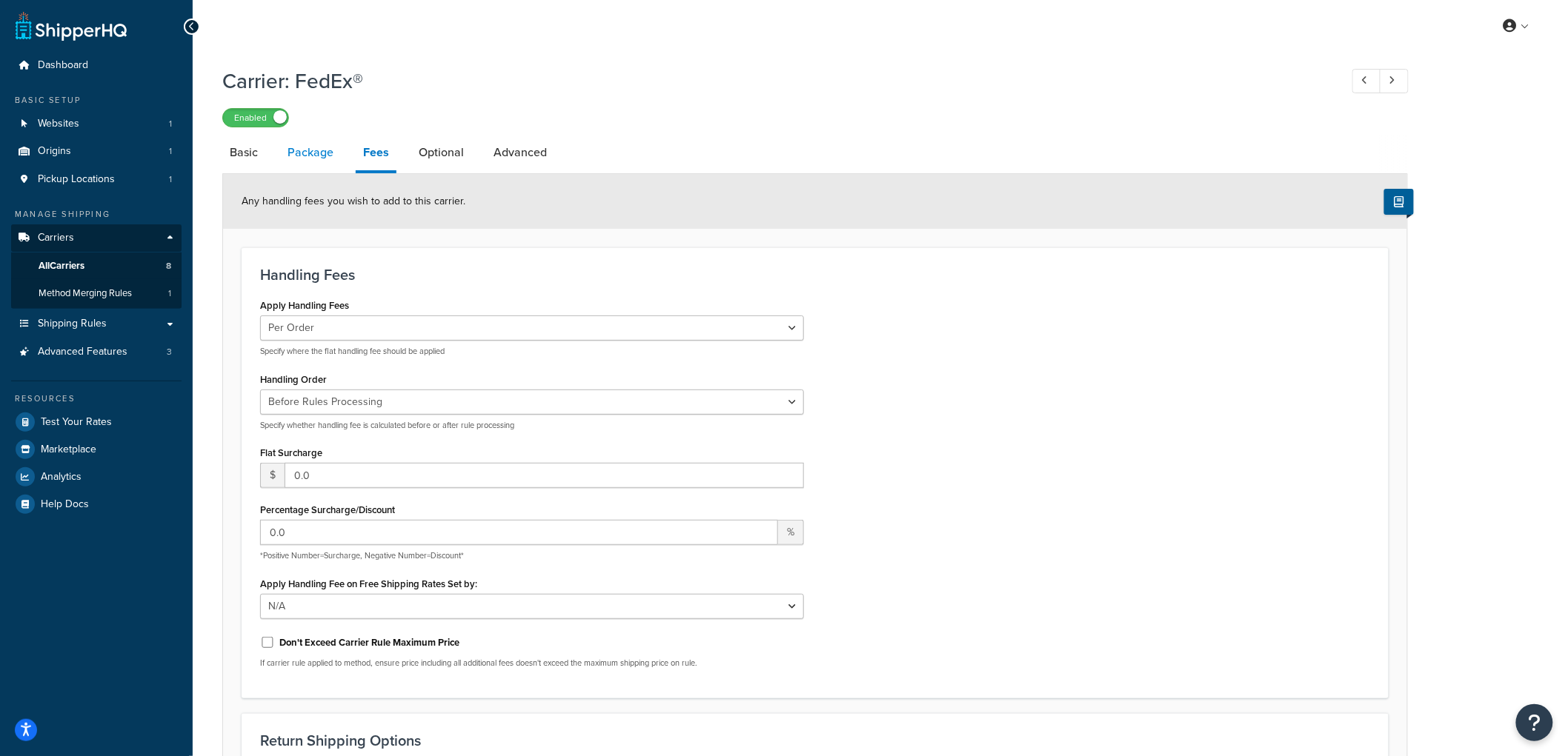
click at [316, 158] on link "Package" at bounding box center [310, 153] width 61 height 36
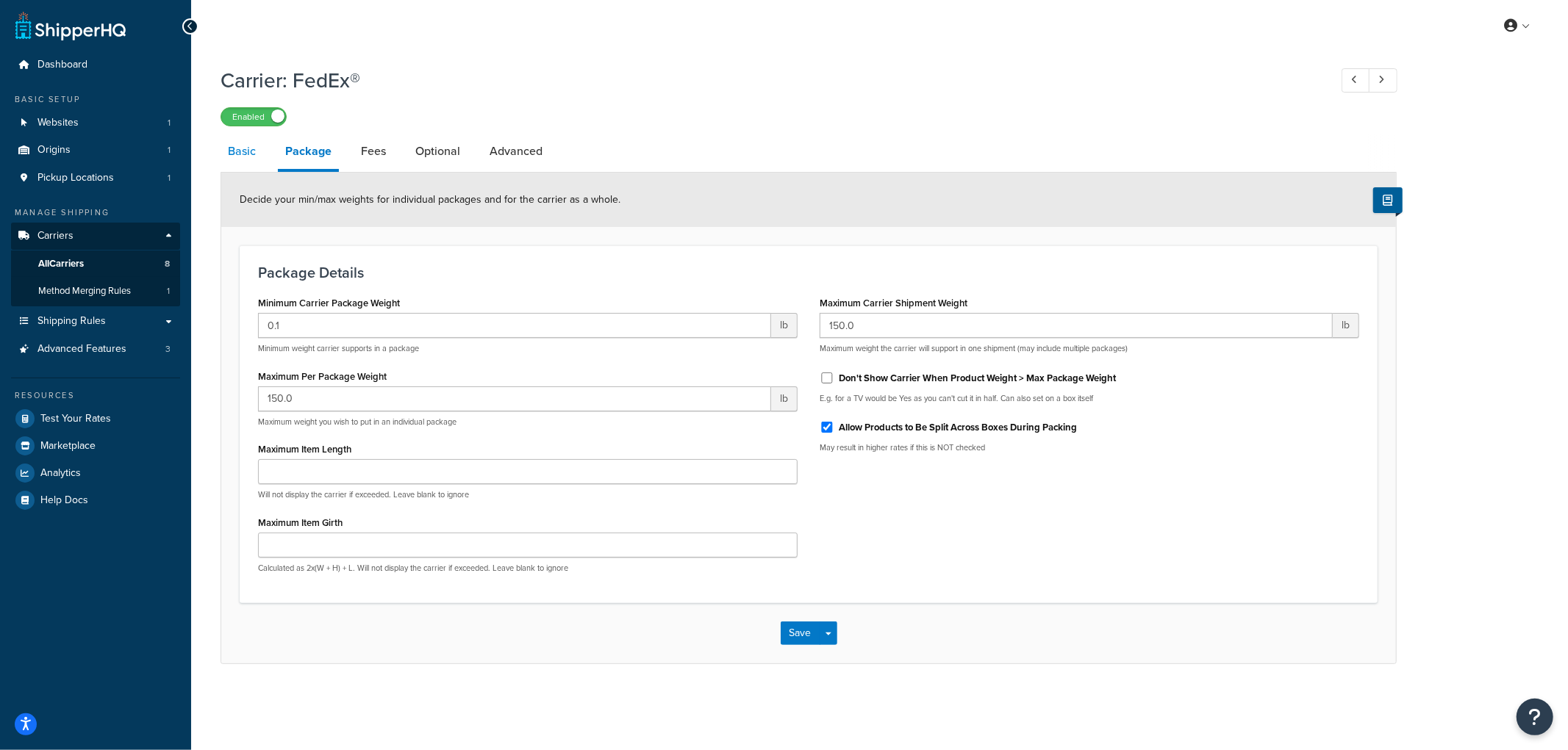
click at [250, 156] on link "Basic" at bounding box center [242, 152] width 43 height 35
select select "fedEx"
select select "REGULAR_PICKUP"
select select "YOUR_PACKAGING"
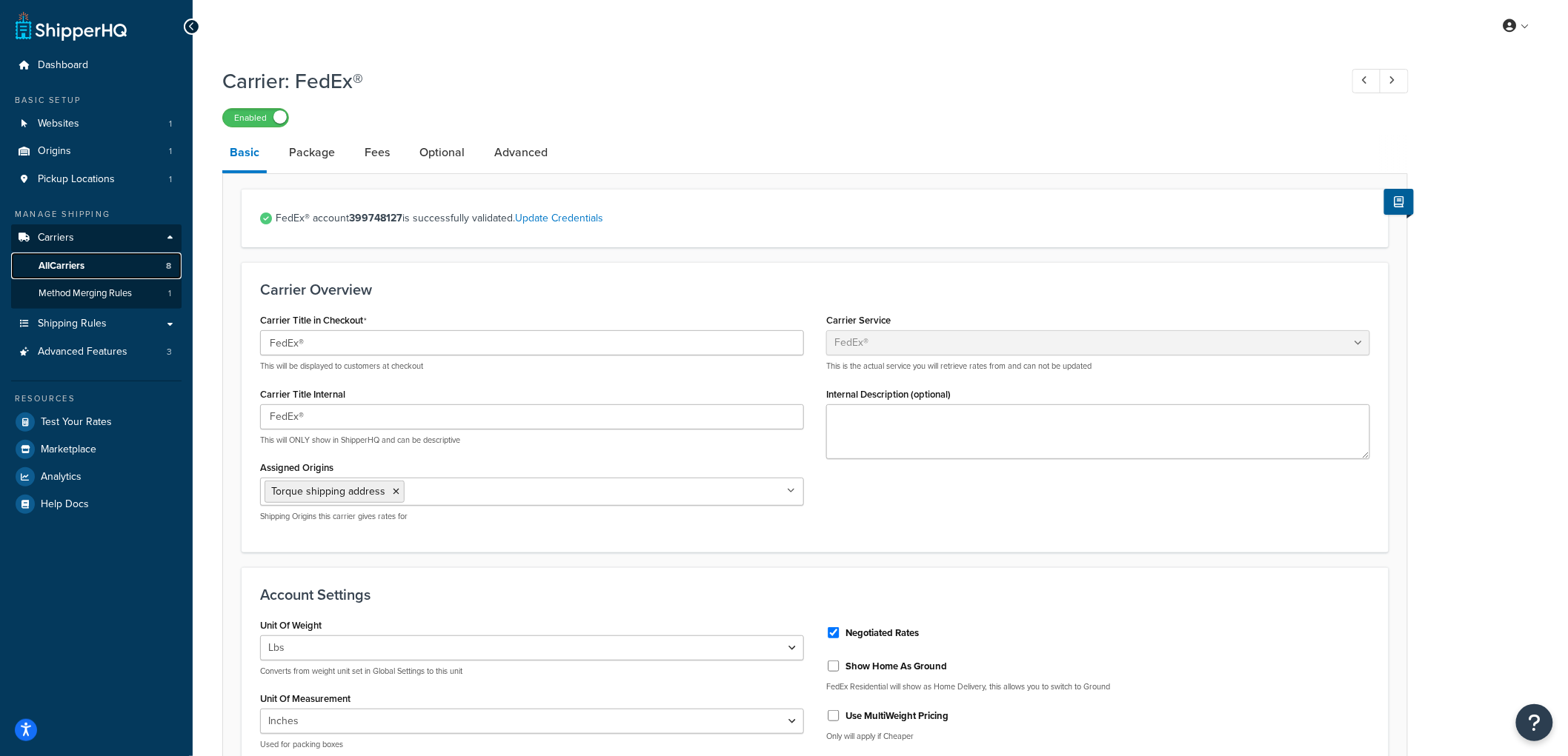
click at [83, 260] on span "All Carriers" at bounding box center [62, 266] width 46 height 13
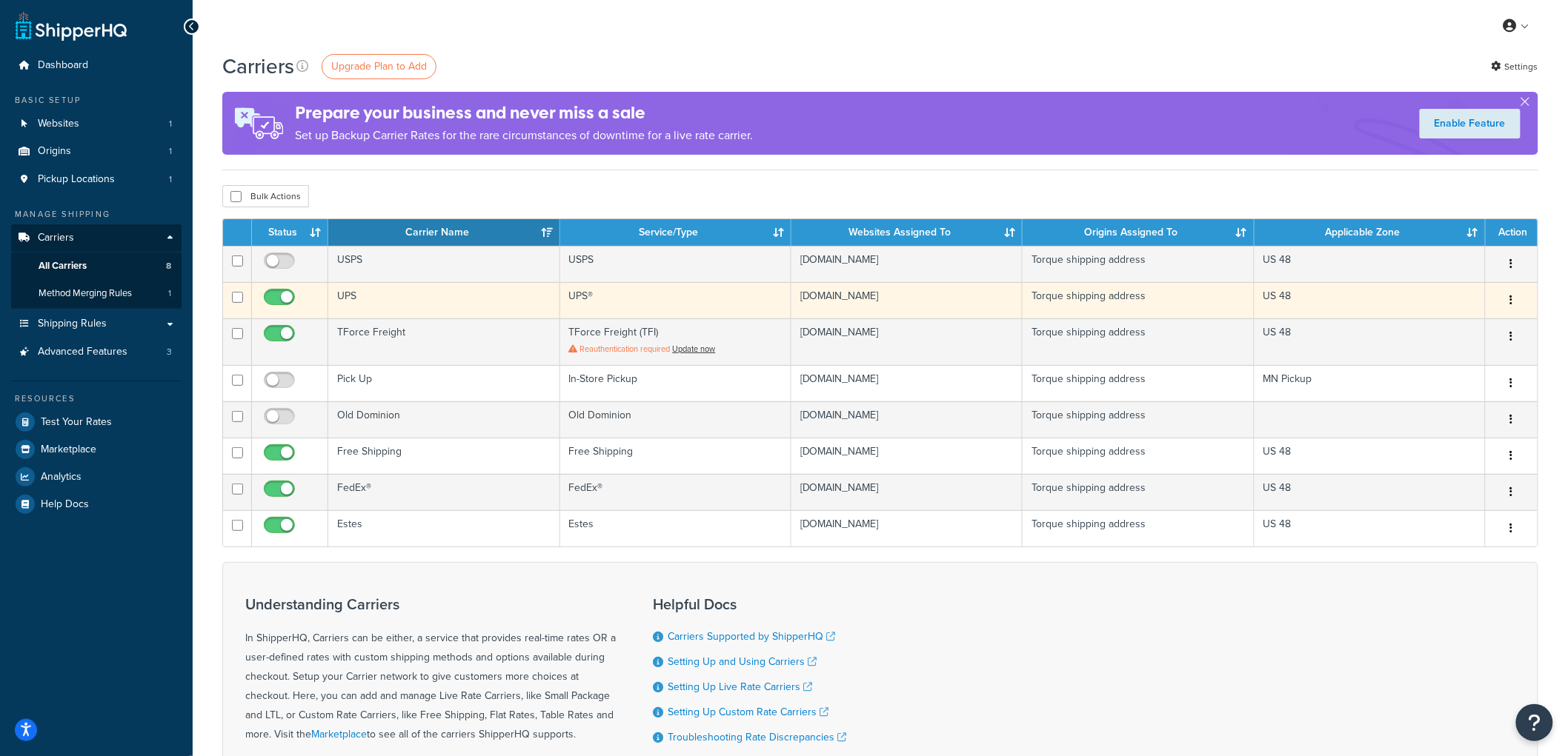
click at [350, 296] on td "UPS" at bounding box center [443, 300] width 231 height 36
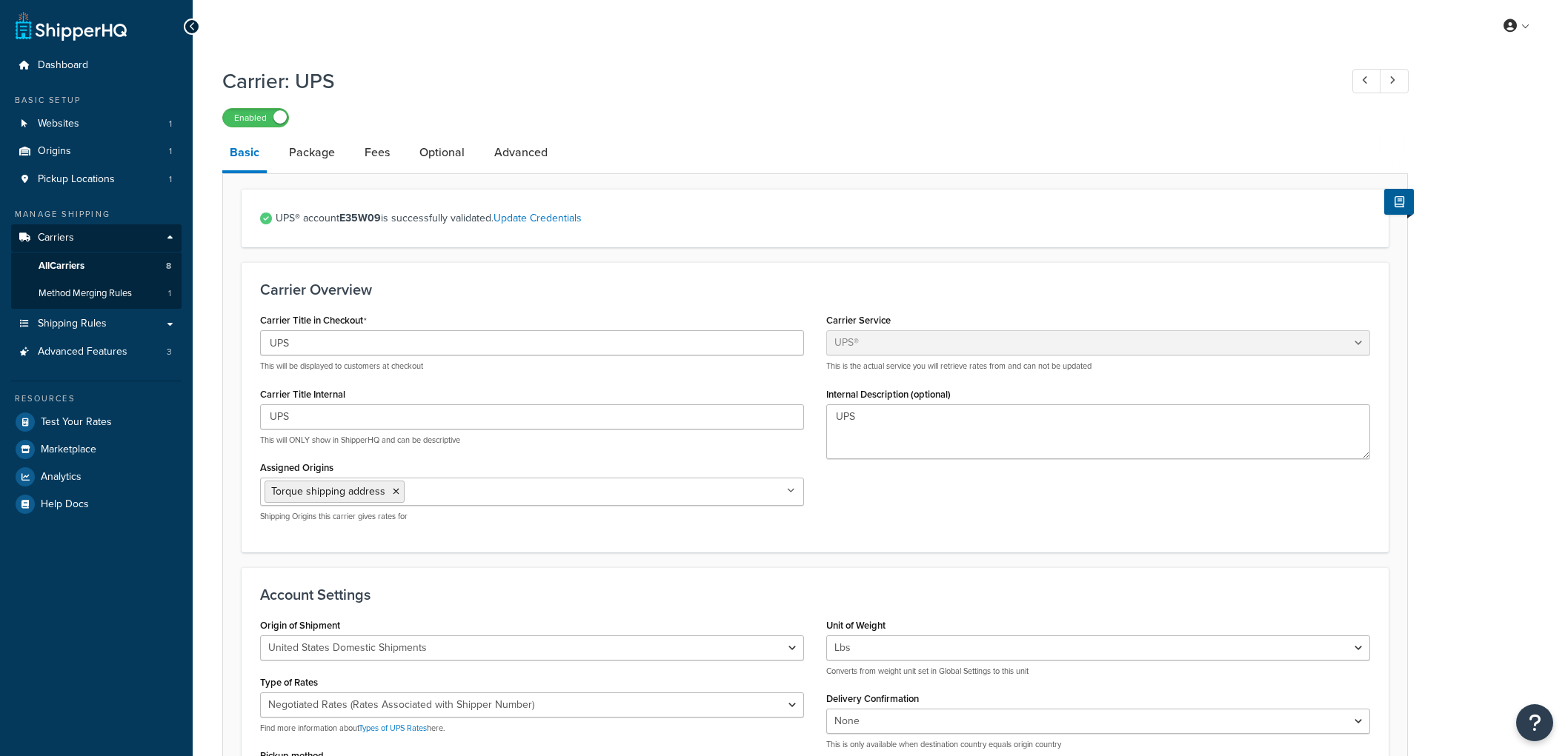
select select "ups"
click at [316, 150] on link "Package" at bounding box center [312, 153] width 61 height 36
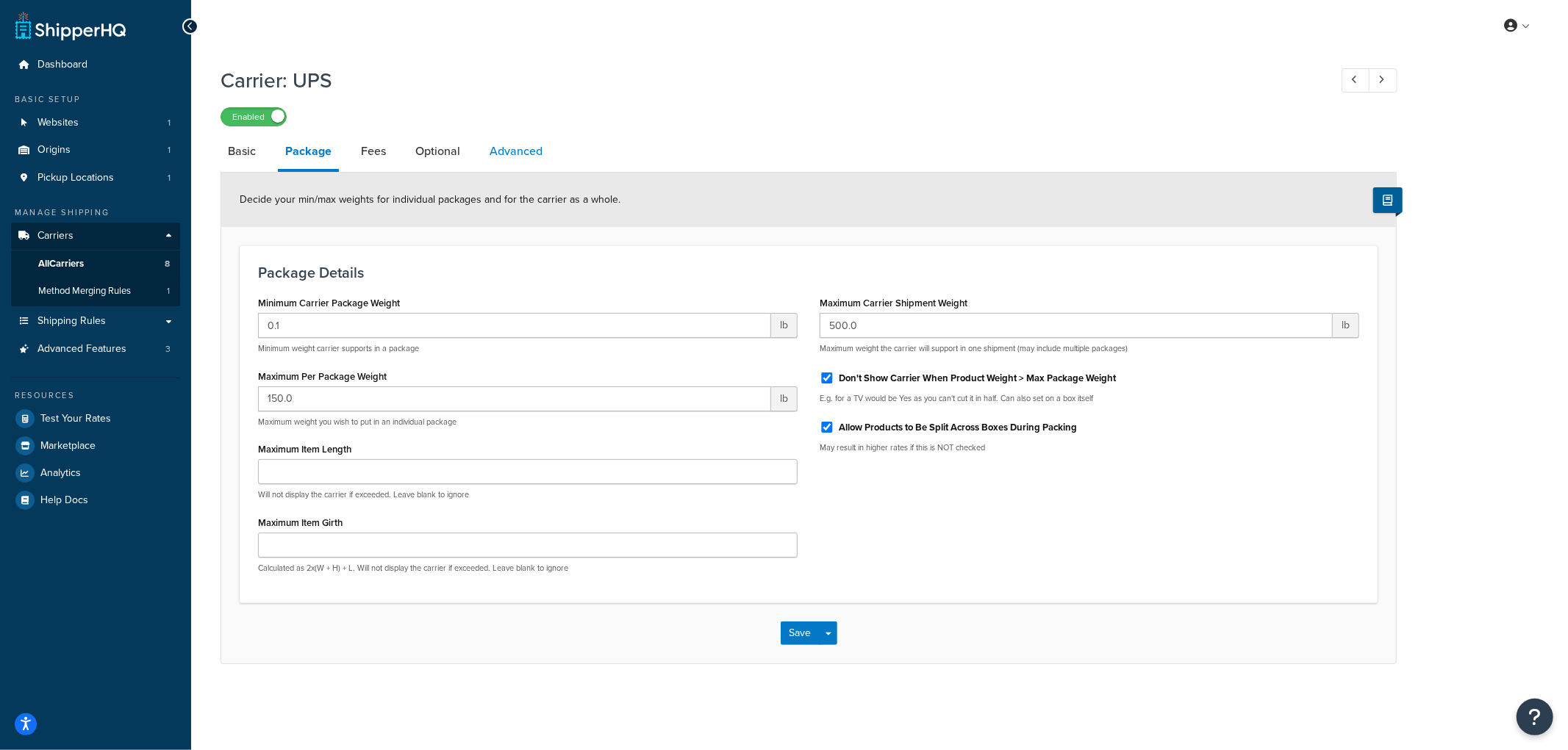
click at [497, 146] on link "Advanced" at bounding box center [516, 152] width 68 height 35
select select "false"
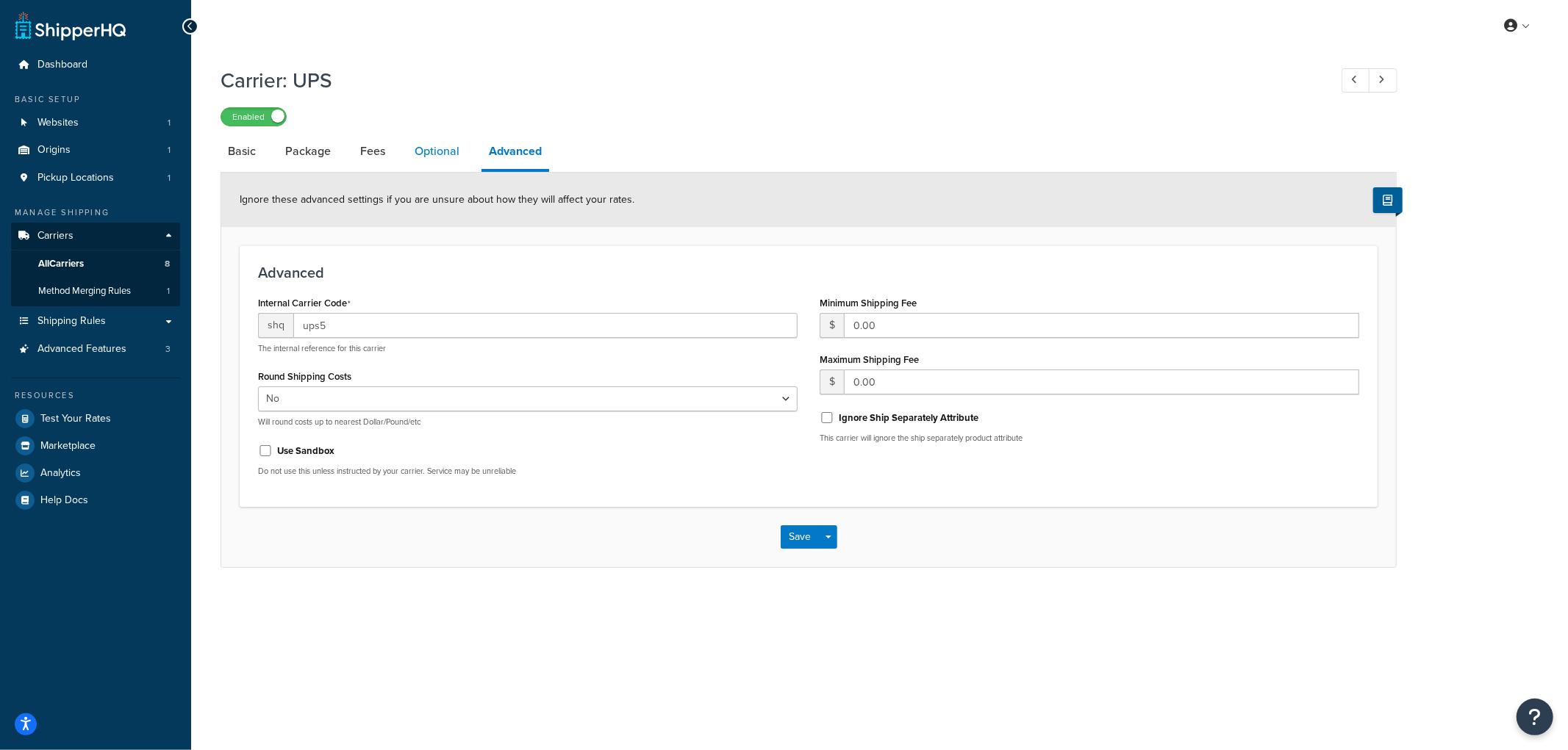
click at [438, 152] on link "Optional" at bounding box center [437, 152] width 60 height 35
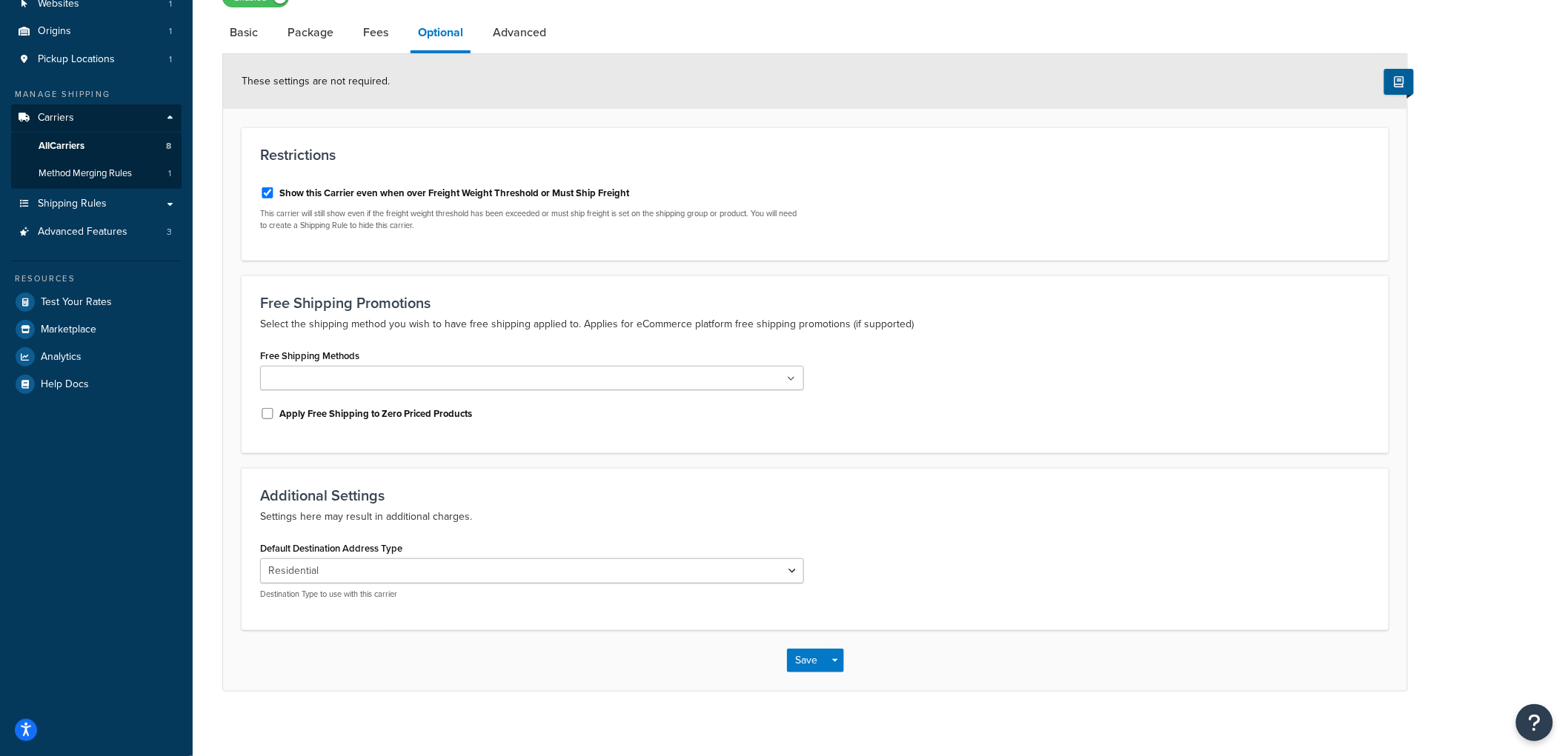
scroll to position [129, 0]
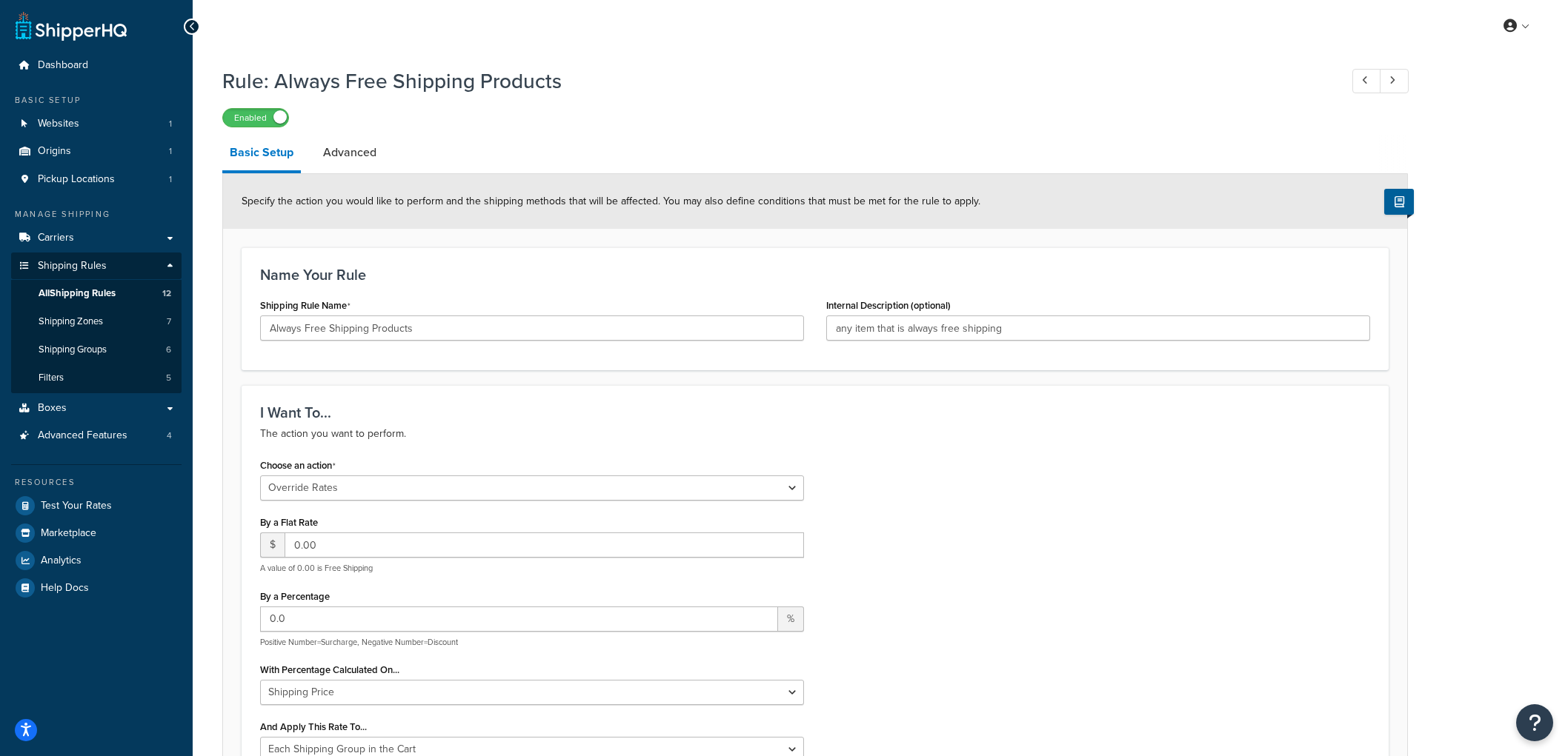
select select "OVERRIDE"
select select "SHIPPING_GROUP"
